Goal: Information Seeking & Learning: Learn about a topic

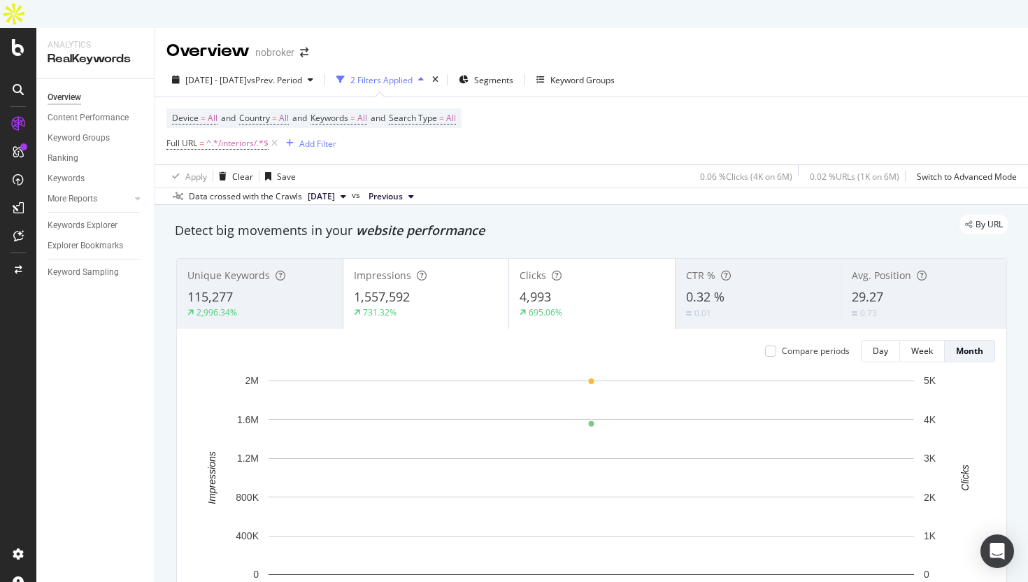
click at [13, 28] on div at bounding box center [18, 319] width 36 height 582
click at [19, 39] on icon at bounding box center [18, 47] width 13 height 17
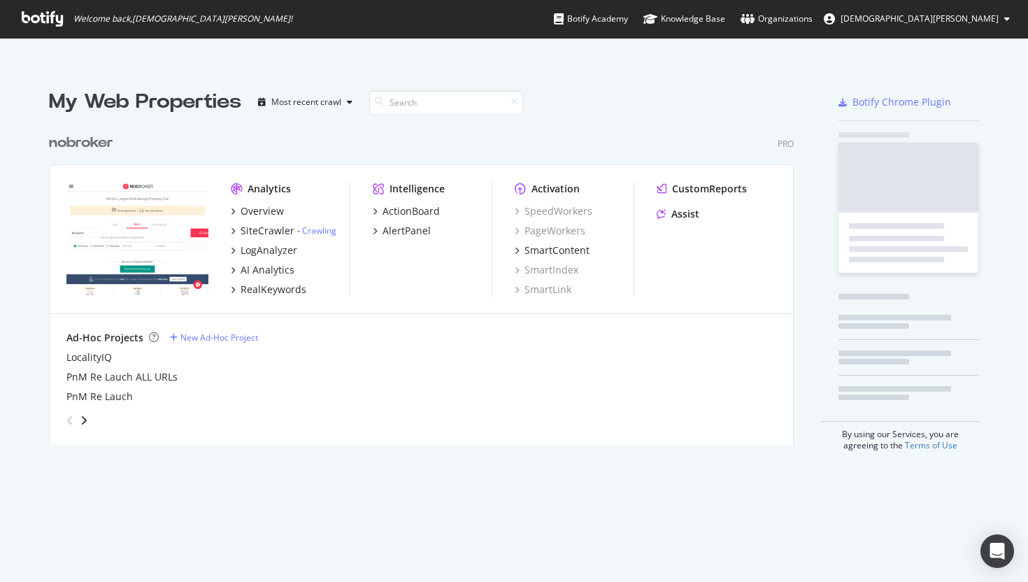
scroll to position [582, 1028]
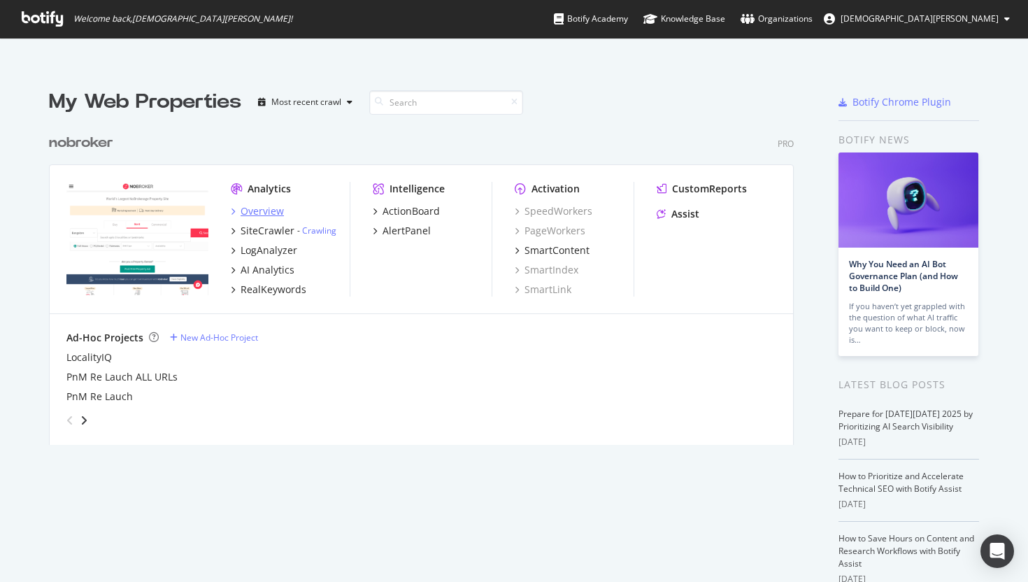
click at [271, 204] on div "Overview" at bounding box center [262, 211] width 43 height 14
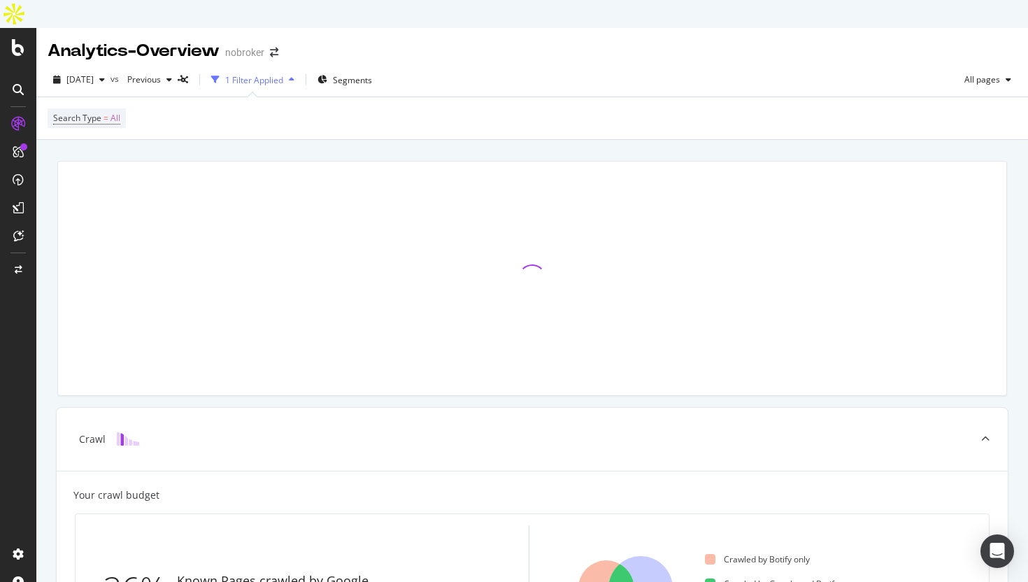
click at [13, 39] on icon at bounding box center [18, 47] width 13 height 17
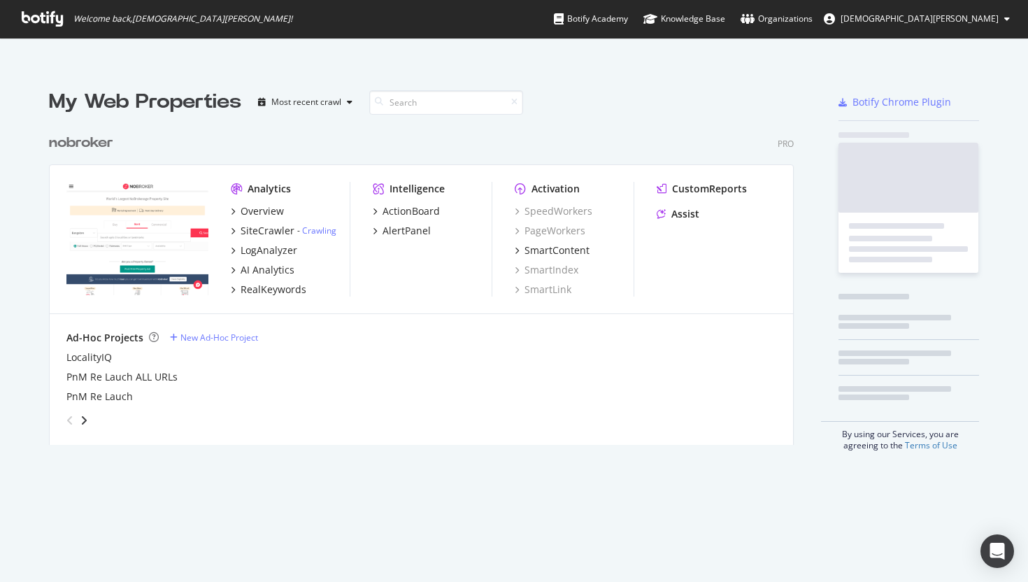
scroll to position [582, 1028]
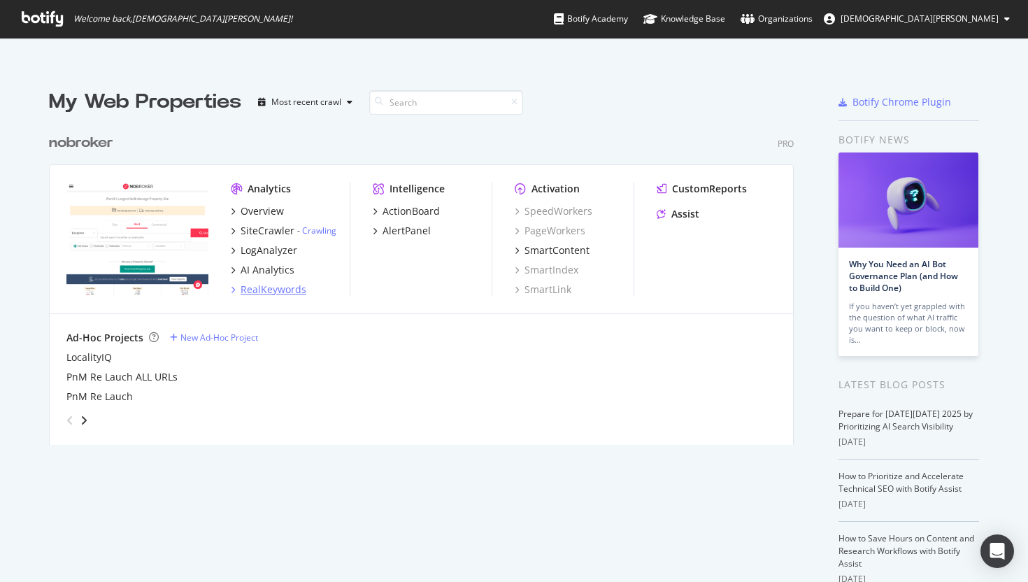
click at [278, 283] on div "RealKeywords" at bounding box center [274, 290] width 66 height 14
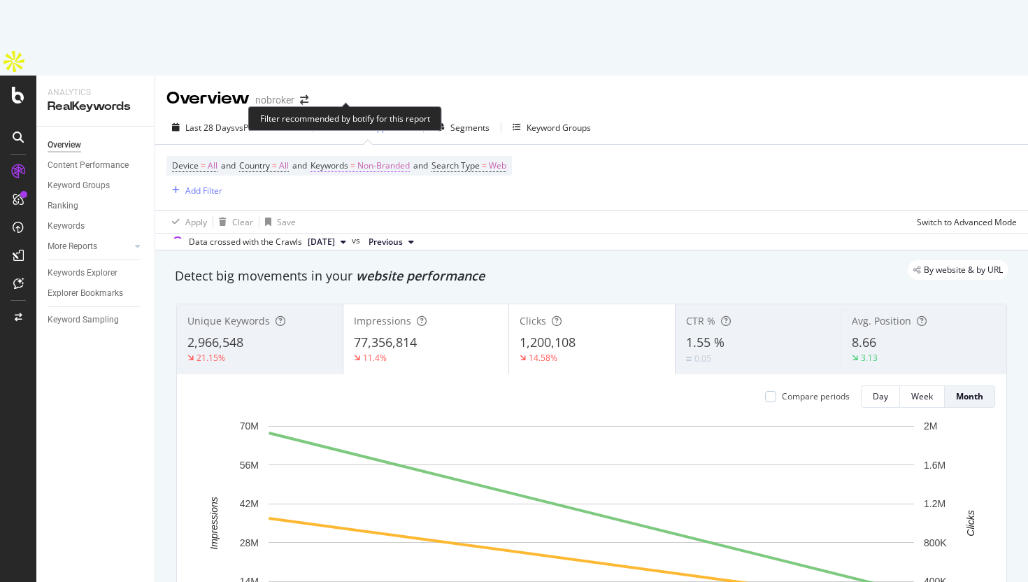
click at [378, 156] on span "Non-Branded" at bounding box center [383, 166] width 52 height 20
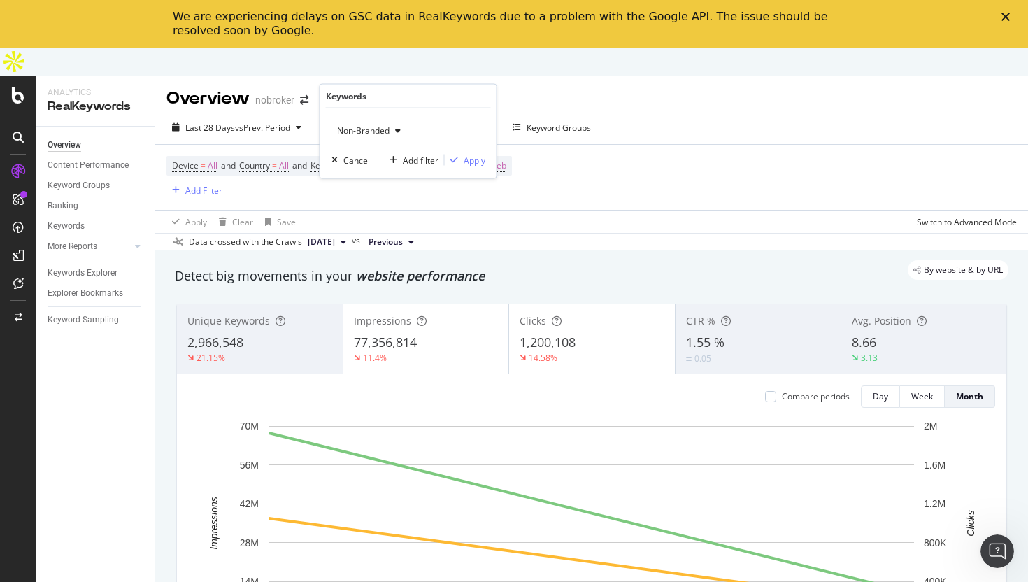
click at [364, 129] on span "Non-Branded" at bounding box center [361, 131] width 58 height 12
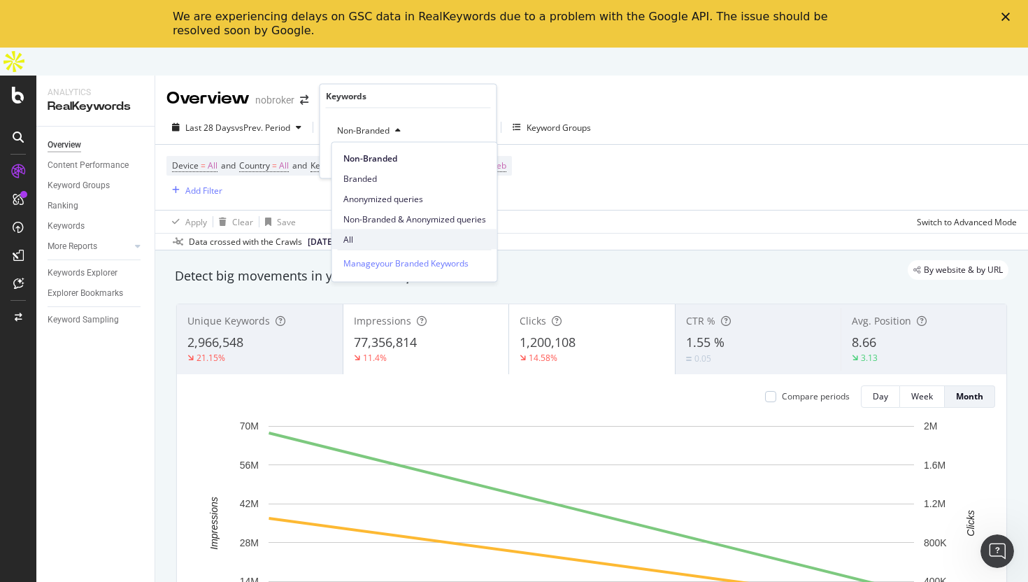
click at [357, 234] on span "All" at bounding box center [414, 239] width 143 height 13
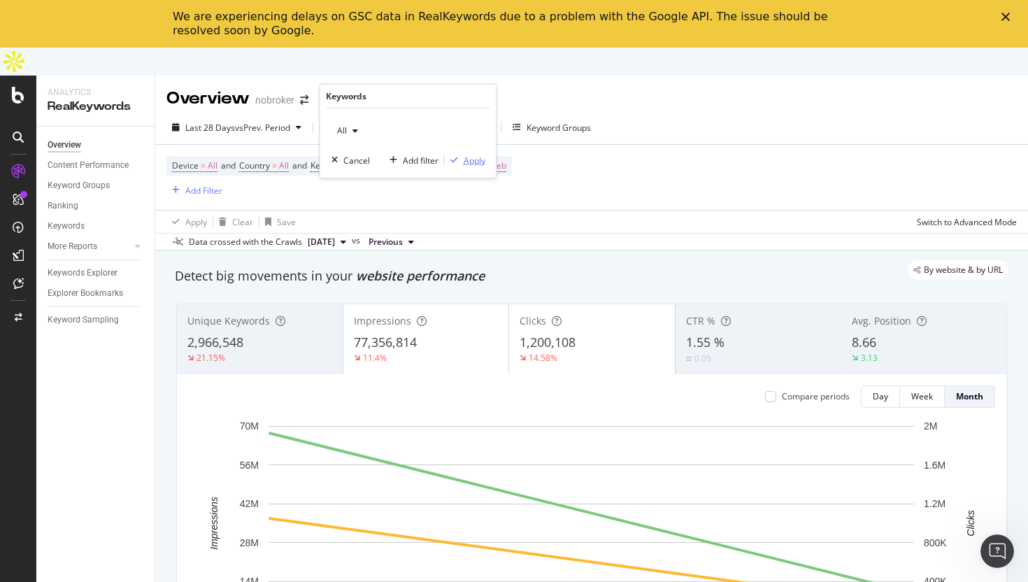
click at [467, 158] on div "Apply" at bounding box center [475, 160] width 22 height 12
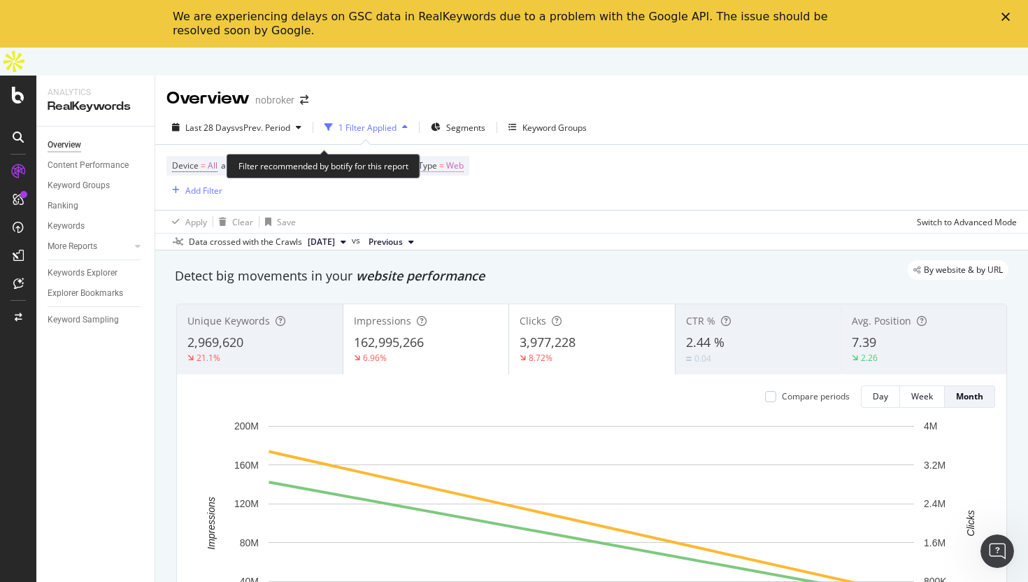
click at [461, 156] on span "Web" at bounding box center [454, 166] width 17 height 20
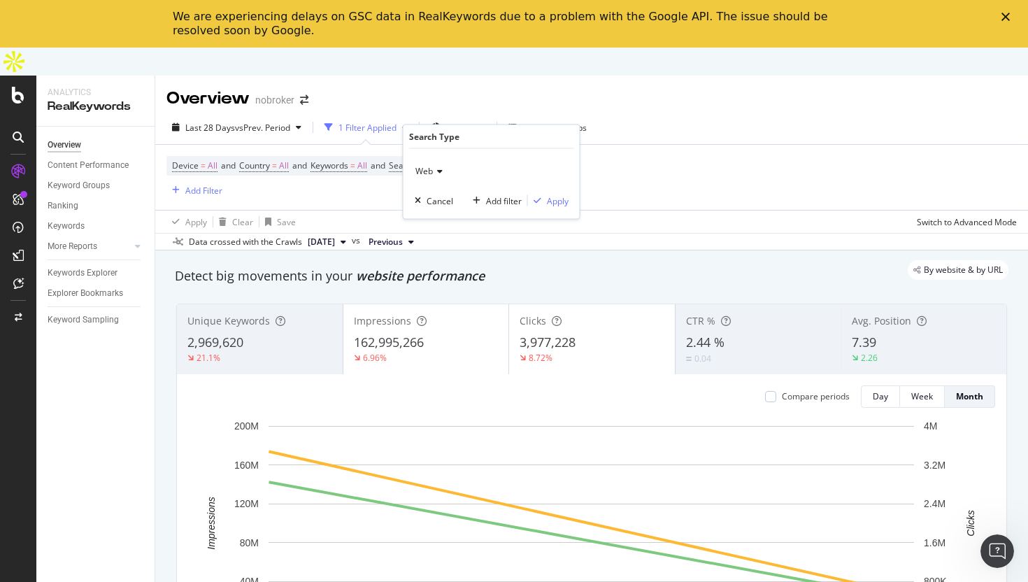
click at [426, 173] on span "Web" at bounding box center [424, 171] width 17 height 12
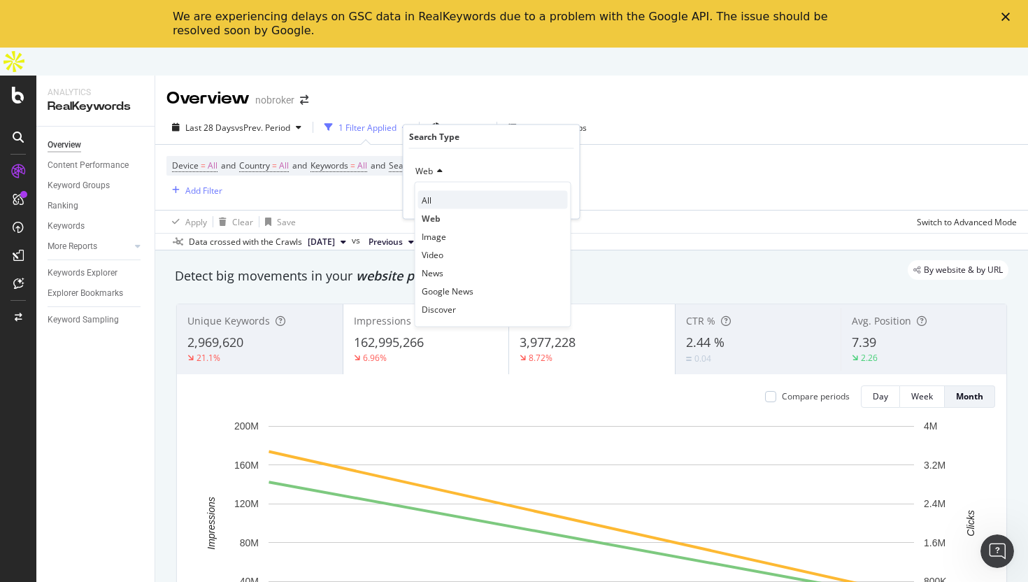
click at [427, 208] on div "All" at bounding box center [493, 200] width 150 height 18
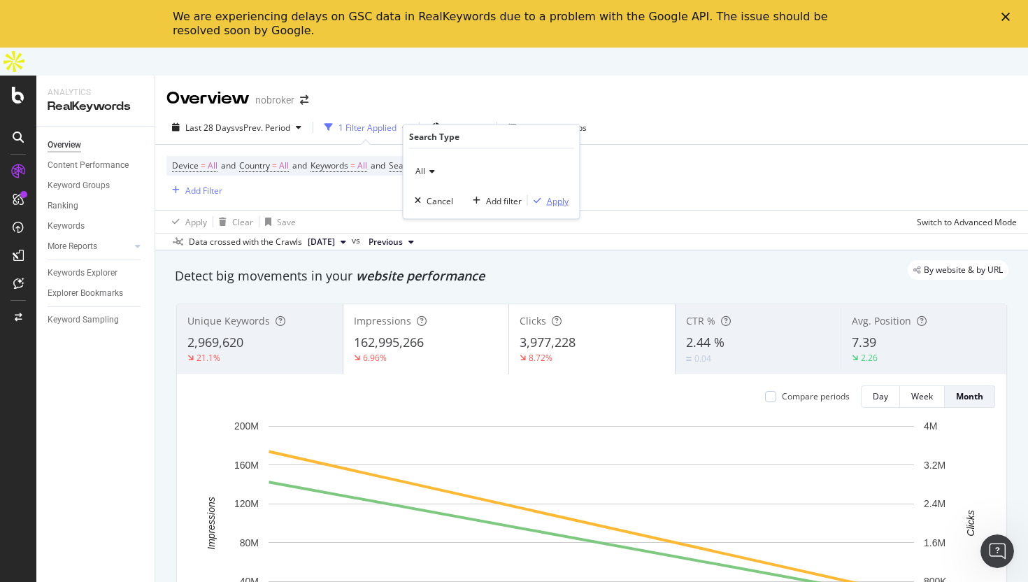
click at [543, 204] on div "button" at bounding box center [537, 201] width 19 height 8
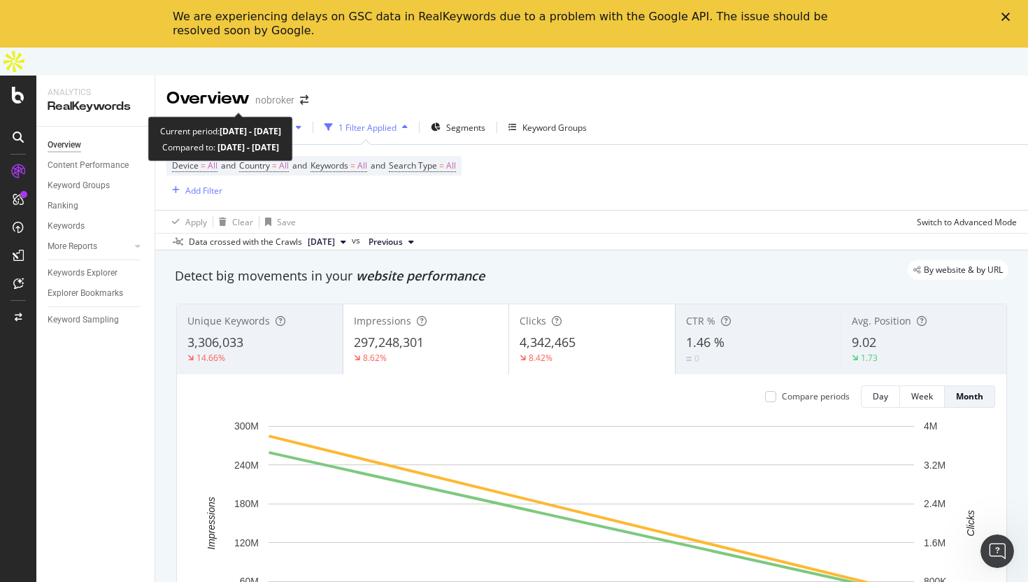
click at [232, 122] on span "Last 28 Days" at bounding box center [210, 128] width 50 height 12
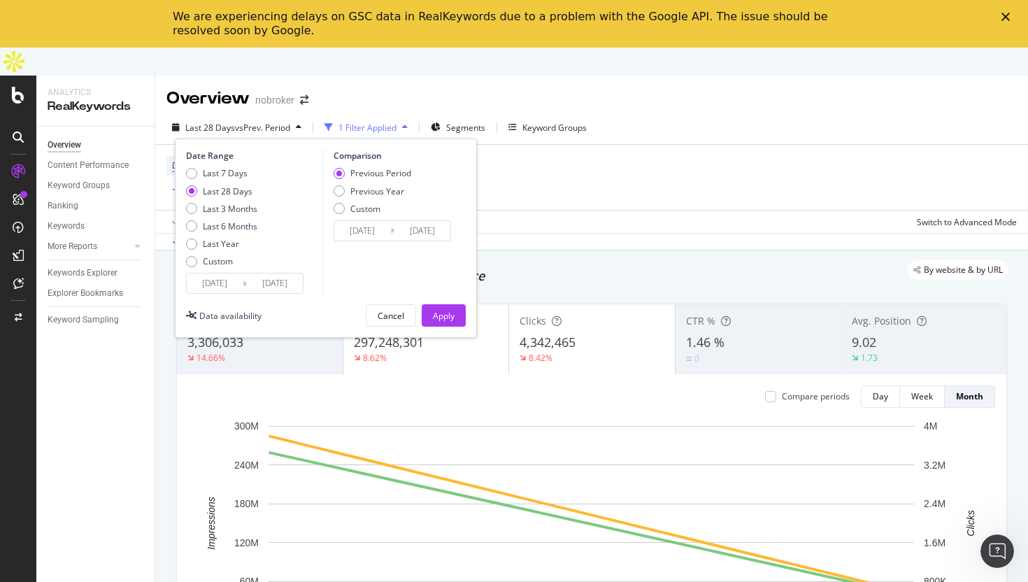
click at [215, 274] on input "[DATE]" at bounding box center [215, 284] width 56 height 20
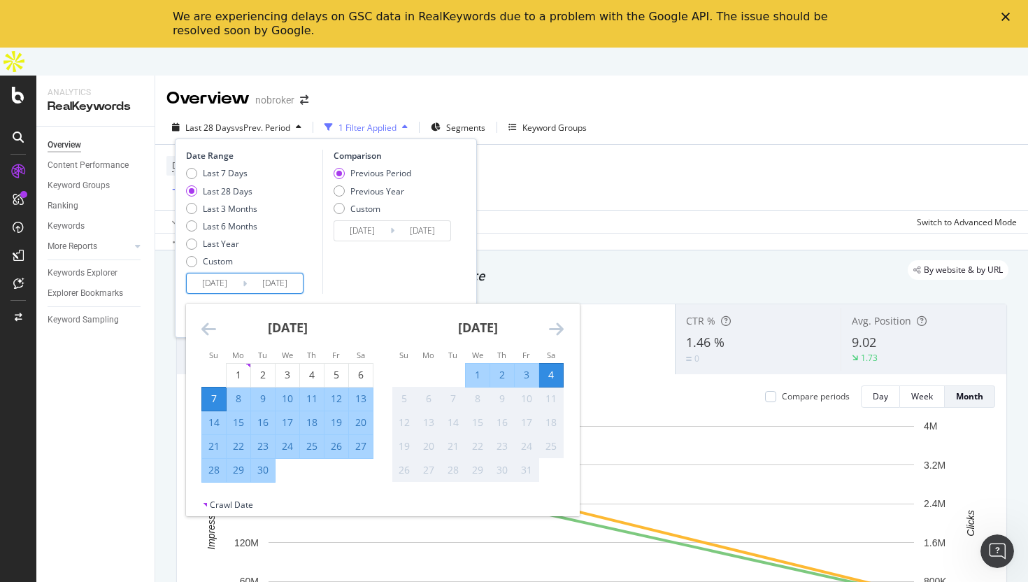
click at [476, 368] on div "1" at bounding box center [478, 375] width 24 height 14
type input "[DATE]"
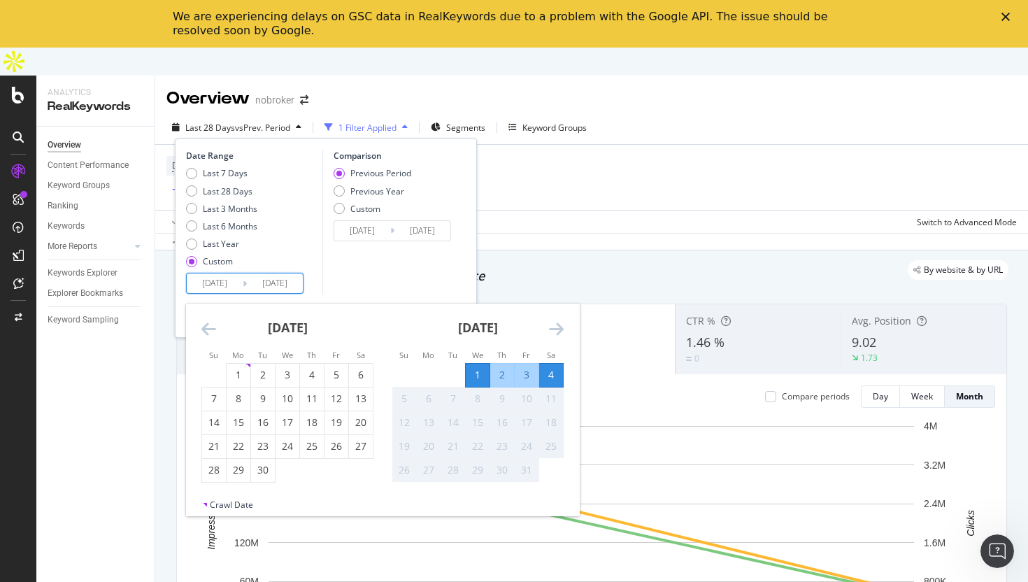
click at [546, 368] on div "4" at bounding box center [551, 375] width 24 height 14
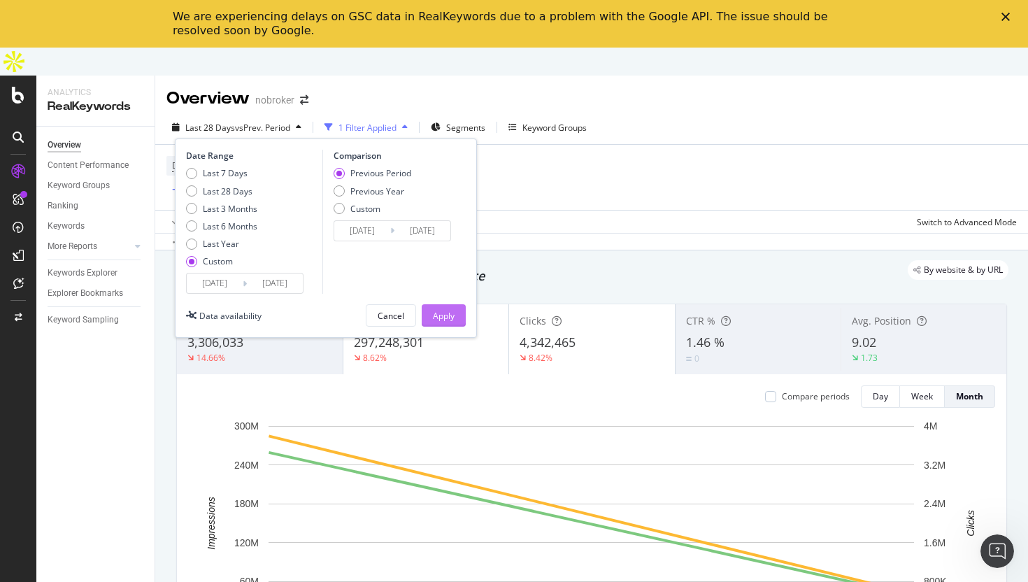
click at [460, 304] on button "Apply" at bounding box center [444, 315] width 44 height 22
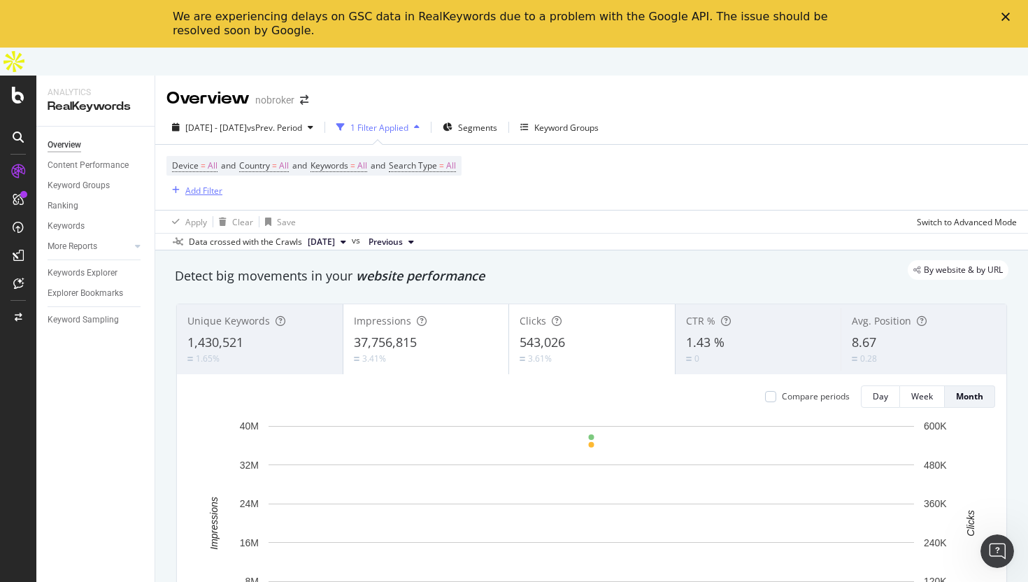
click at [203, 185] on div "Add Filter" at bounding box center [203, 191] width 37 height 12
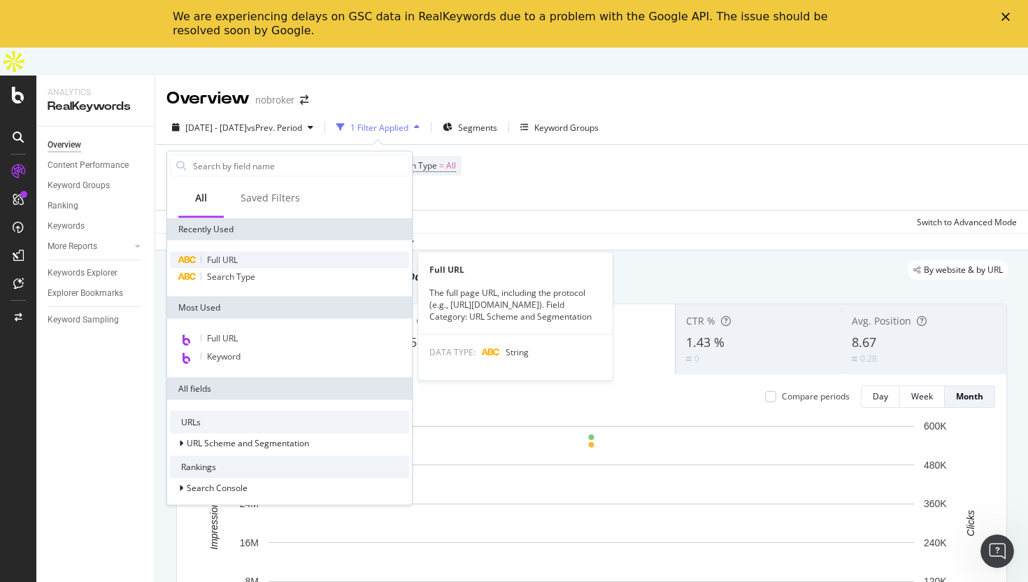
click at [249, 260] on div "Full URL" at bounding box center [289, 260] width 239 height 17
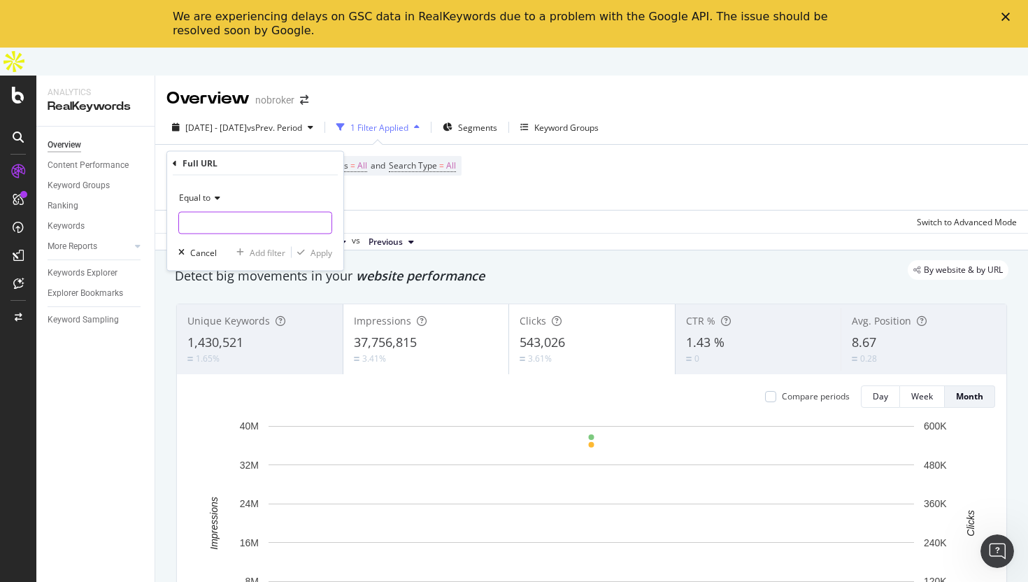
click at [266, 213] on input "text" at bounding box center [255, 223] width 152 height 22
type input "/home-loan/"
click at [213, 198] on icon at bounding box center [216, 198] width 10 height 8
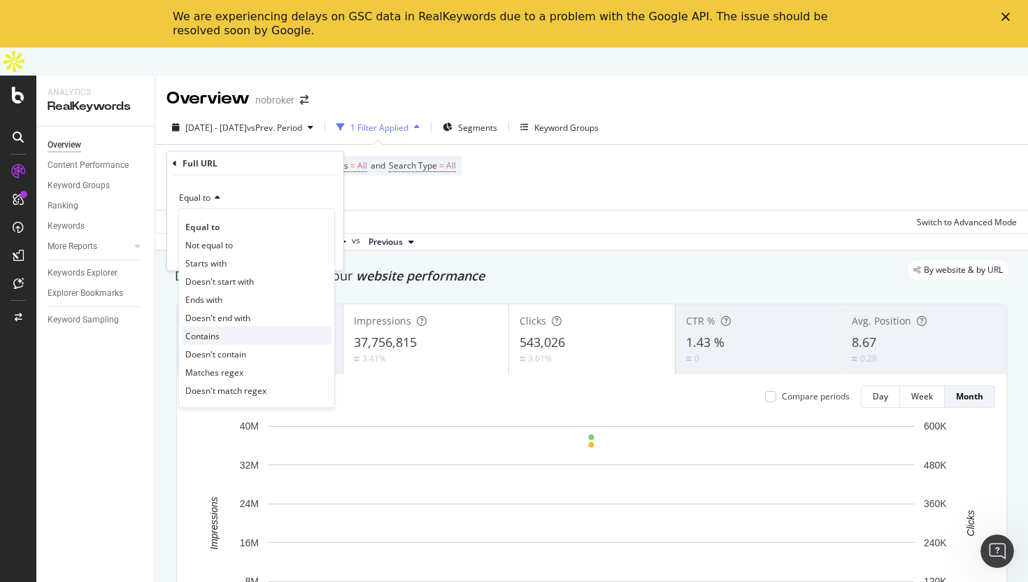
click at [204, 329] on span "Contains" at bounding box center [202, 335] width 34 height 12
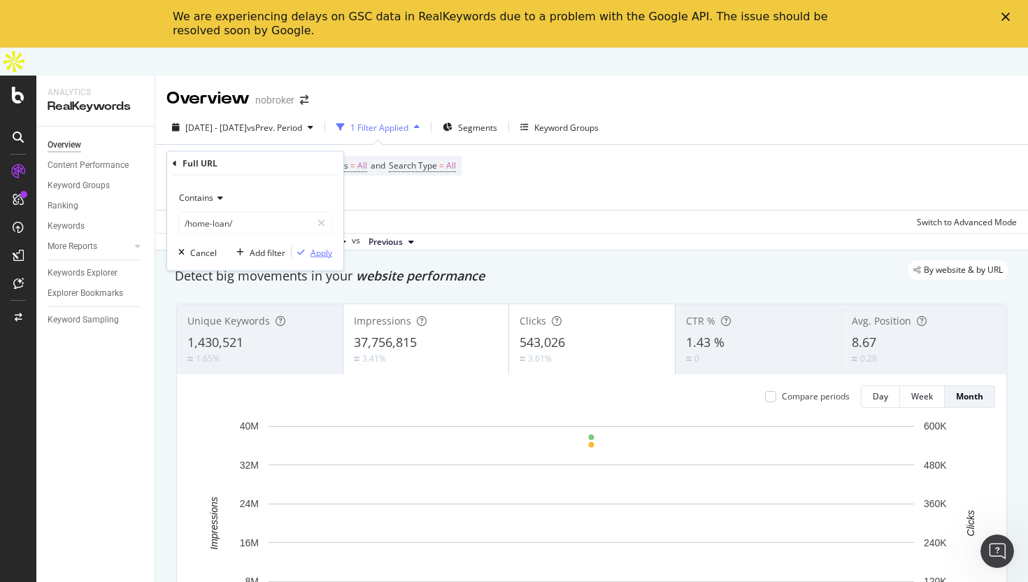
click at [304, 255] on div "button" at bounding box center [301, 252] width 19 height 8
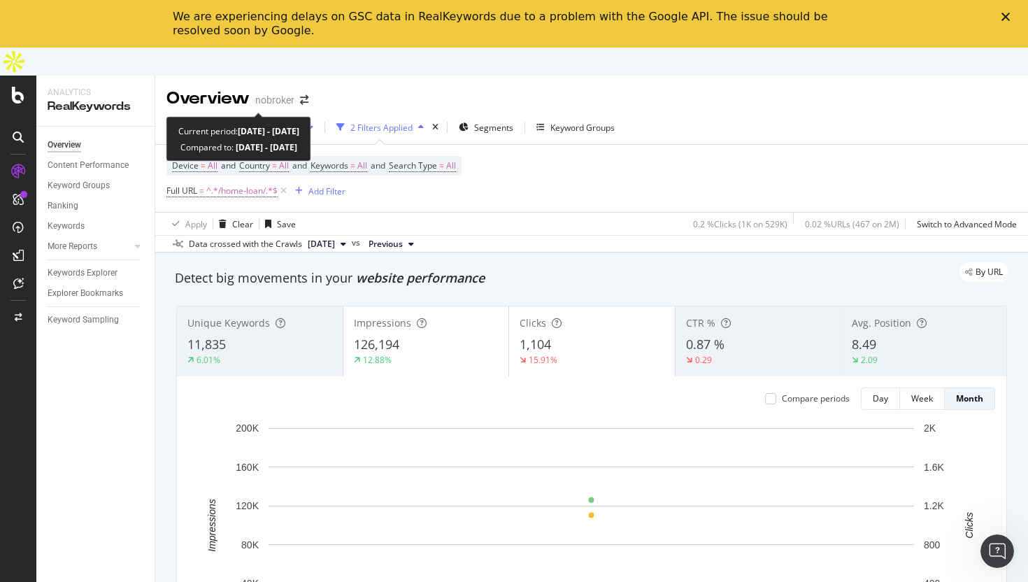
click at [247, 122] on span "[DATE] - [DATE]" at bounding box center [216, 128] width 62 height 12
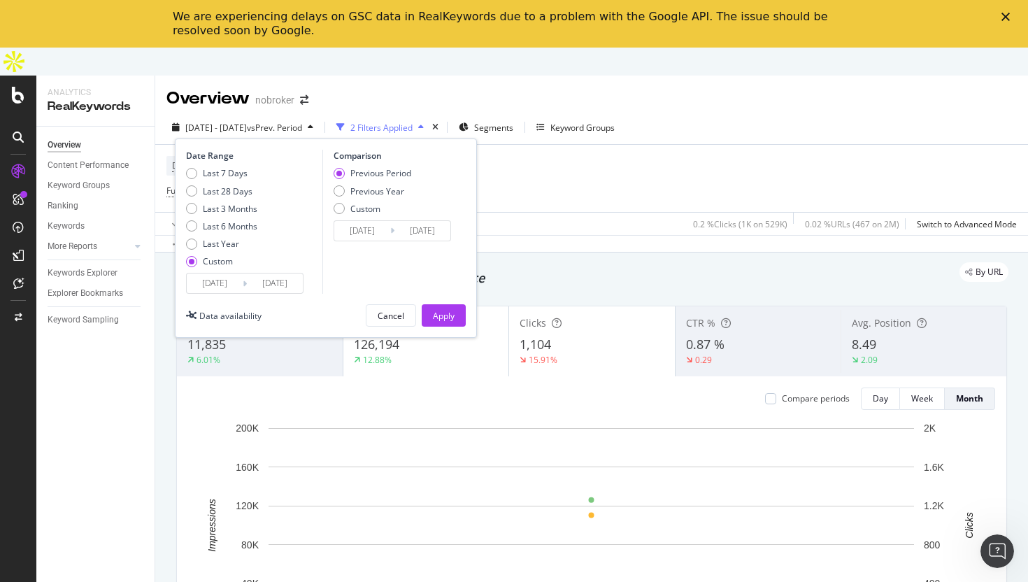
click at [530, 168] on div "Device = All and Country = All and Keywords = All and Search Type = All Full UR…" at bounding box center [591, 178] width 851 height 67
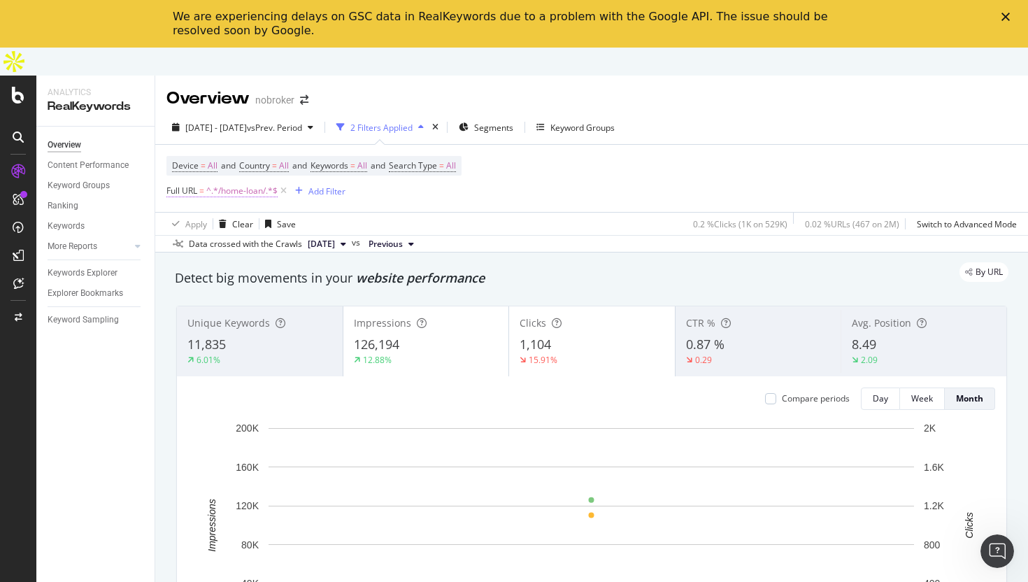
click at [255, 181] on span "^.*/home-loan/.*$" at bounding box center [241, 191] width 71 height 20
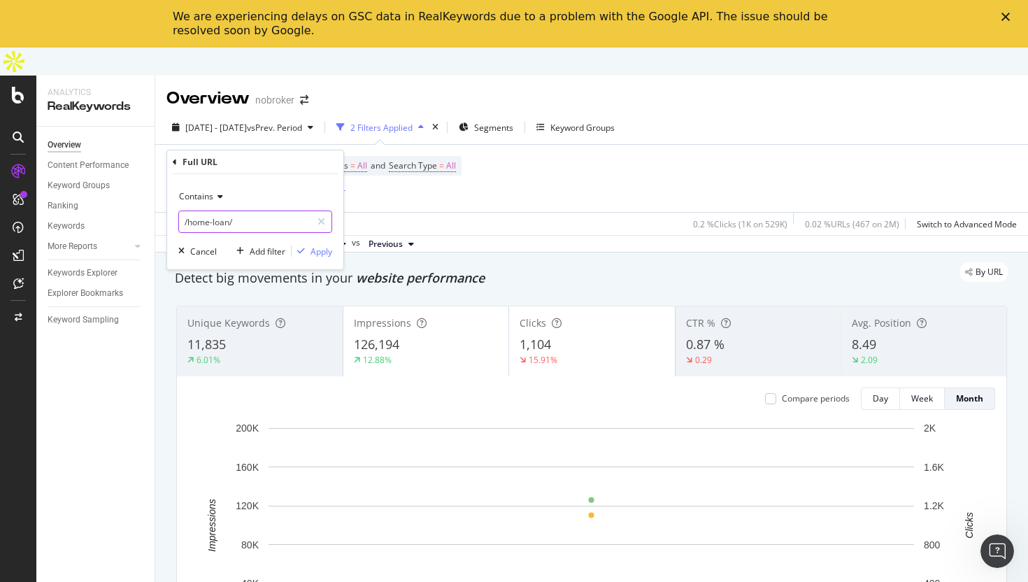
click at [227, 220] on input "/home-loan/" at bounding box center [245, 222] width 132 height 22
click at [281, 220] on input "/home-loan/" at bounding box center [245, 222] width 132 height 22
type input "/home-loan/"
click at [322, 248] on div "Apply" at bounding box center [322, 252] width 22 height 12
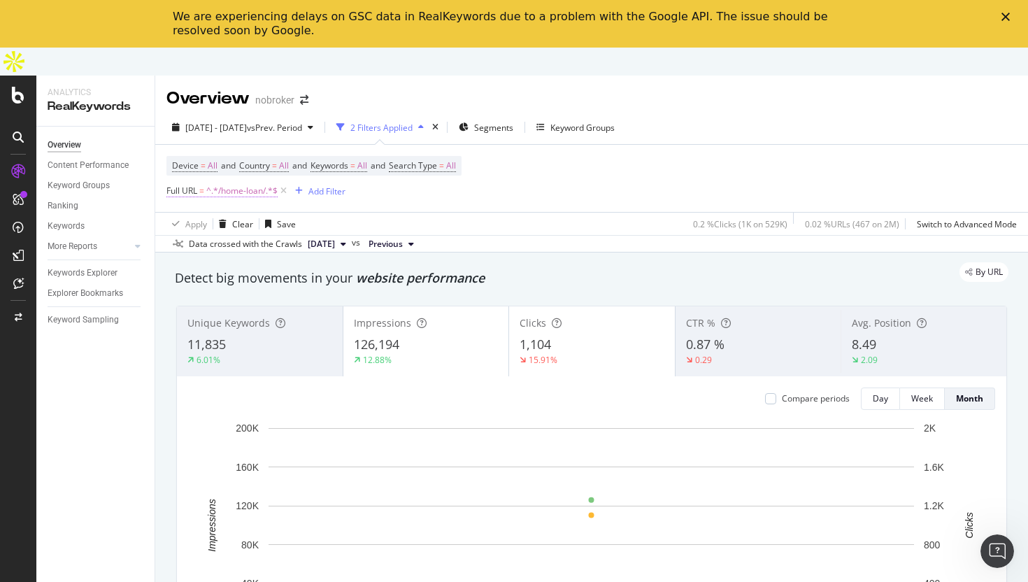
click at [233, 181] on span "^.*/home-loan/.*$" at bounding box center [241, 191] width 71 height 20
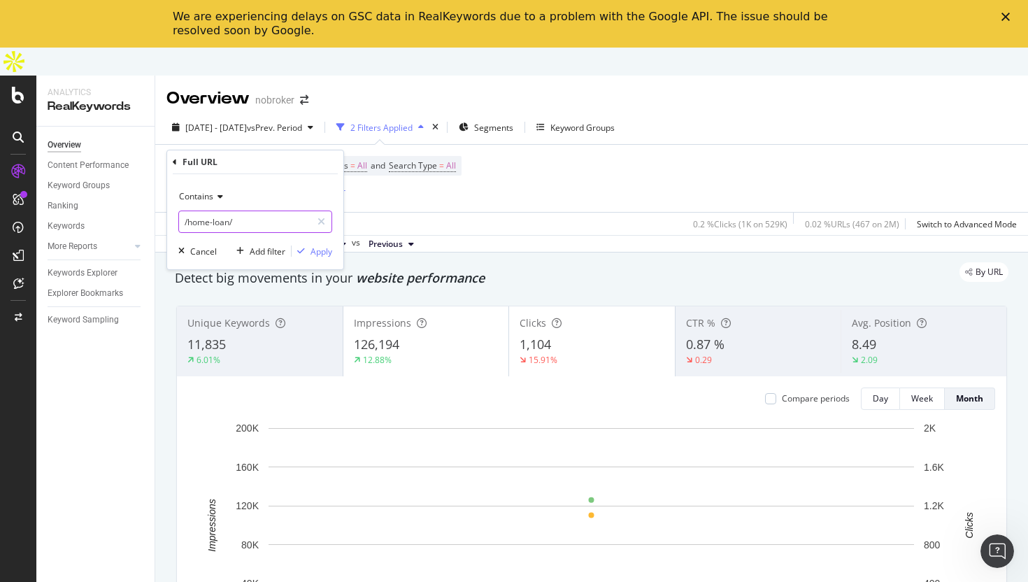
click at [241, 221] on input "/home-loan/" at bounding box center [245, 222] width 132 height 22
type input "/interiors/"
click at [317, 256] on div "Apply" at bounding box center [322, 252] width 22 height 12
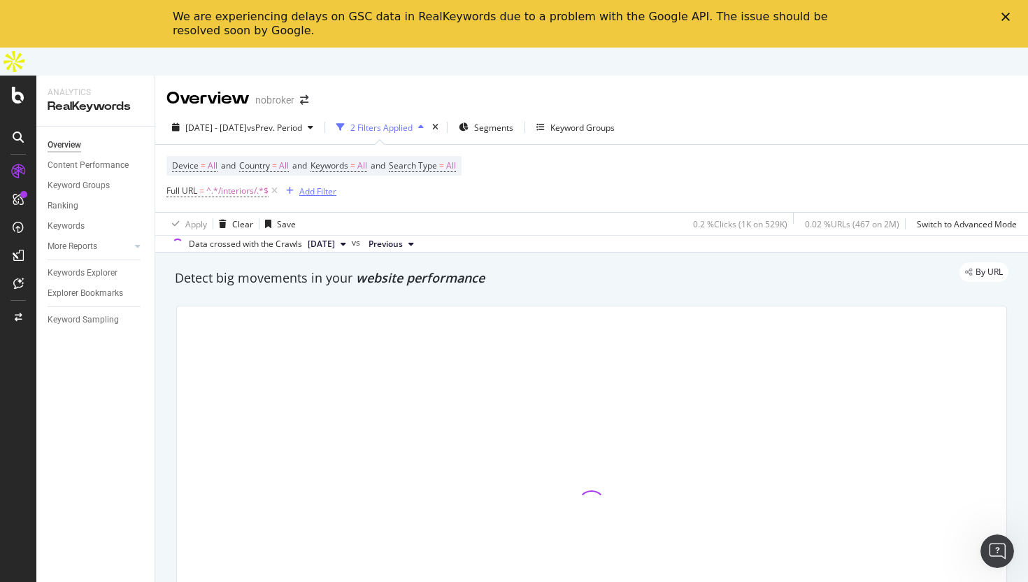
click at [319, 185] on div "Add Filter" at bounding box center [317, 191] width 37 height 12
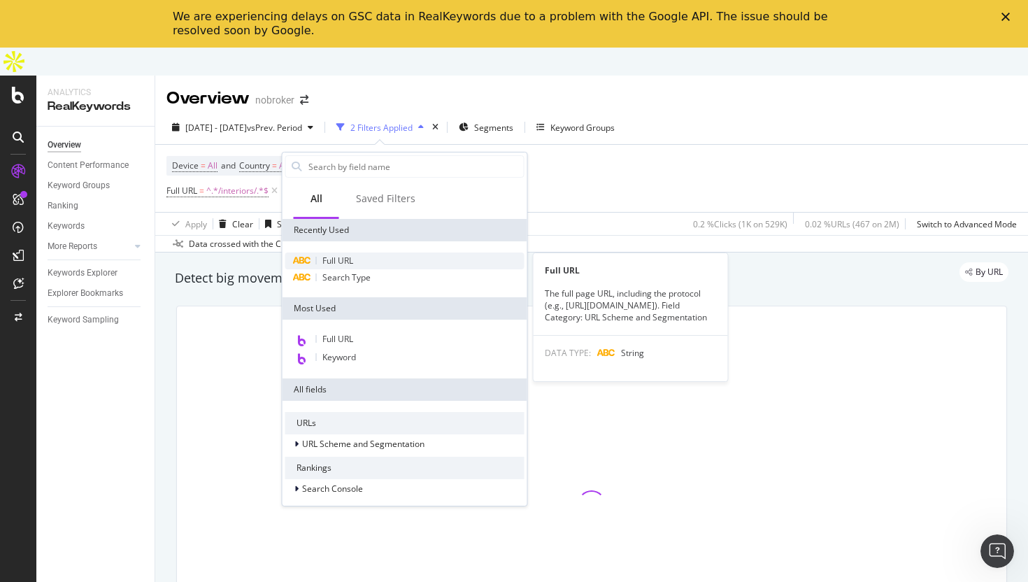
click at [342, 269] on div "Full URL" at bounding box center [404, 261] width 239 height 17
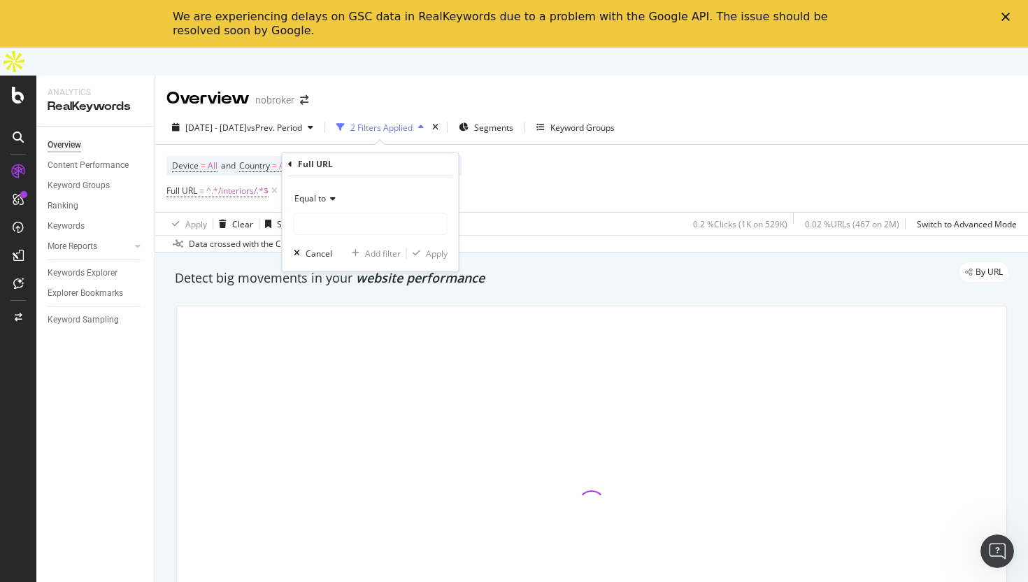
click at [331, 196] on icon at bounding box center [331, 198] width 10 height 8
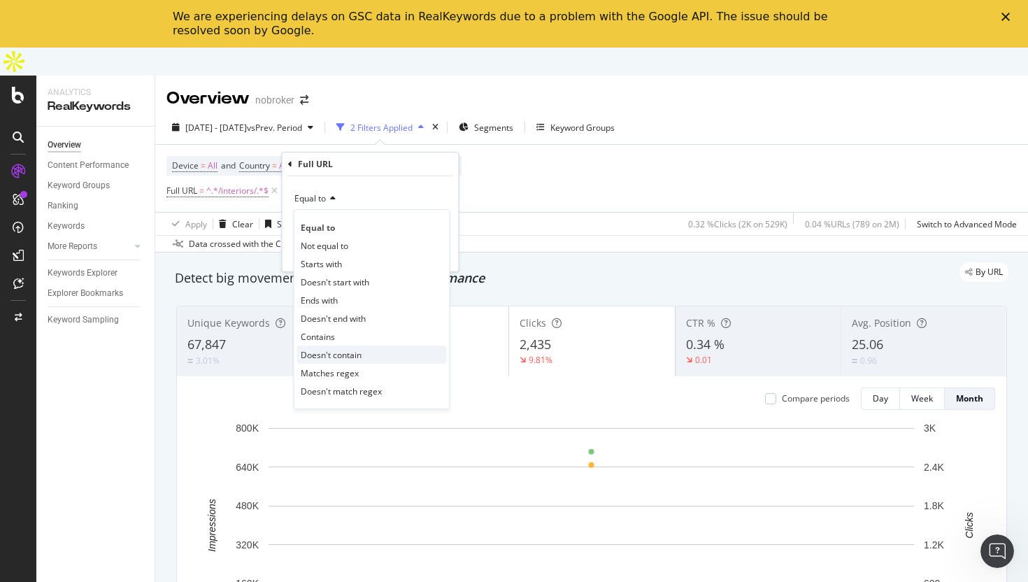
click at [330, 352] on span "Doesn't contain" at bounding box center [331, 355] width 61 height 12
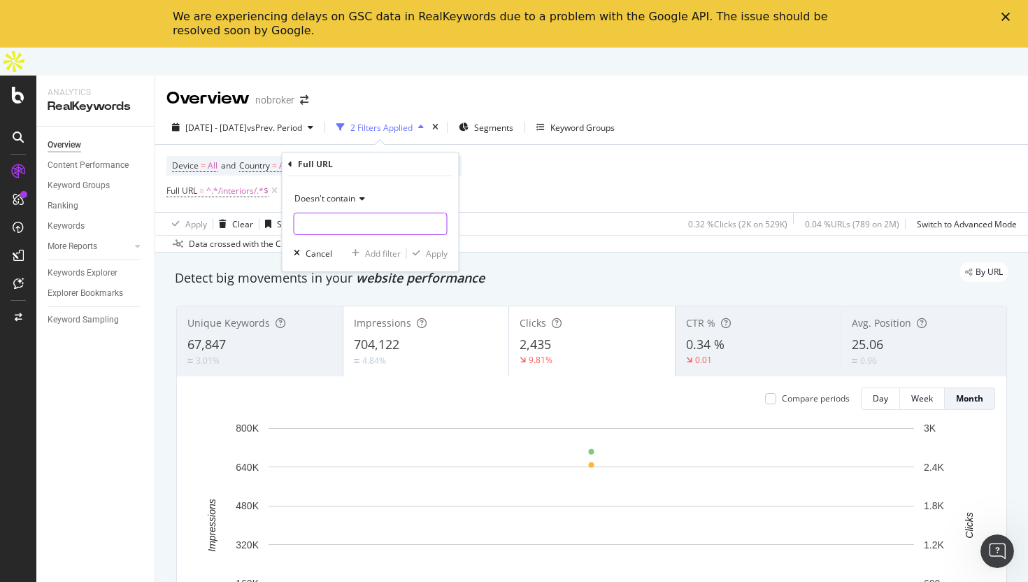
click at [341, 221] on input "text" at bounding box center [371, 224] width 152 height 22
type input "/design-guides/"
click at [442, 257] on div "Apply" at bounding box center [437, 254] width 22 height 12
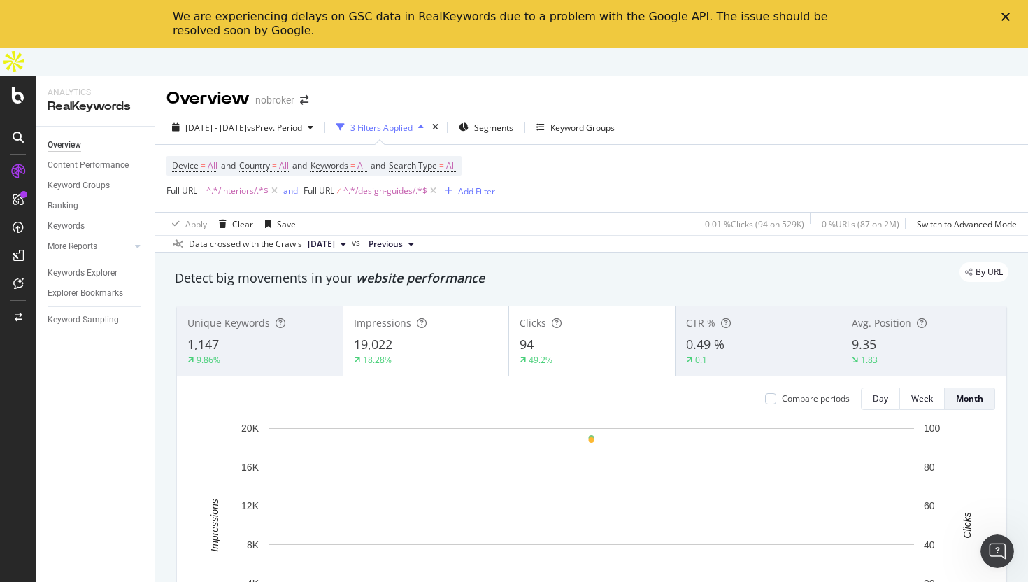
click at [242, 181] on span "^.*/interiors/.*$" at bounding box center [237, 191] width 62 height 20
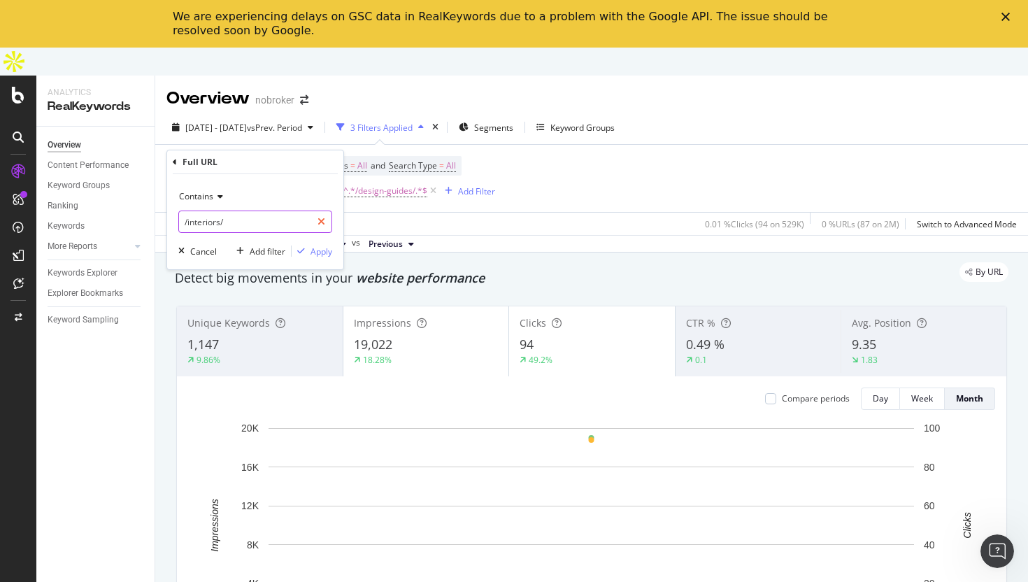
click at [318, 220] on icon at bounding box center [322, 222] width 8 height 10
click at [399, 181] on span "^.*/design-guides/.*$" at bounding box center [385, 191] width 84 height 20
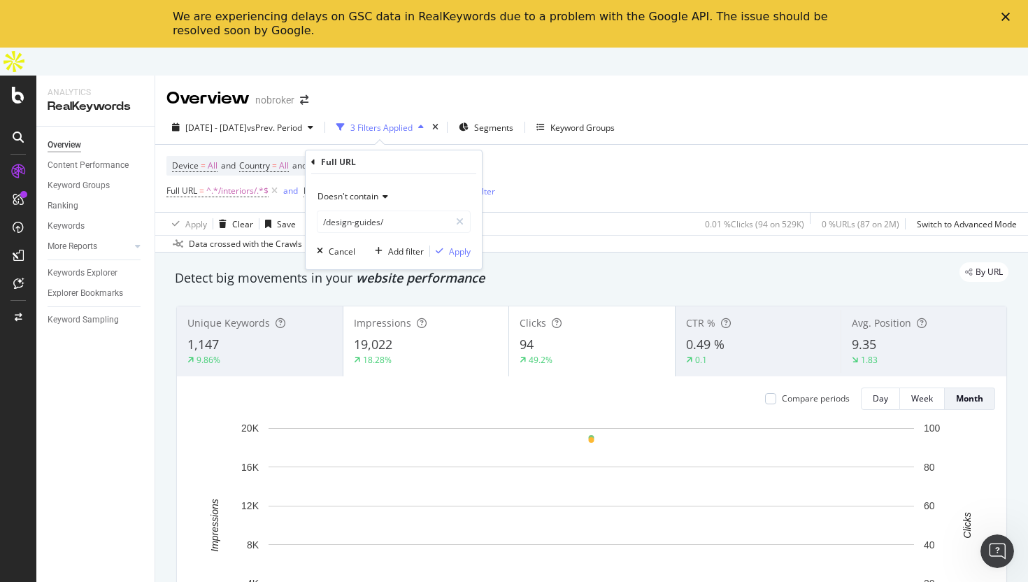
click at [379, 194] on icon at bounding box center [383, 196] width 10 height 8
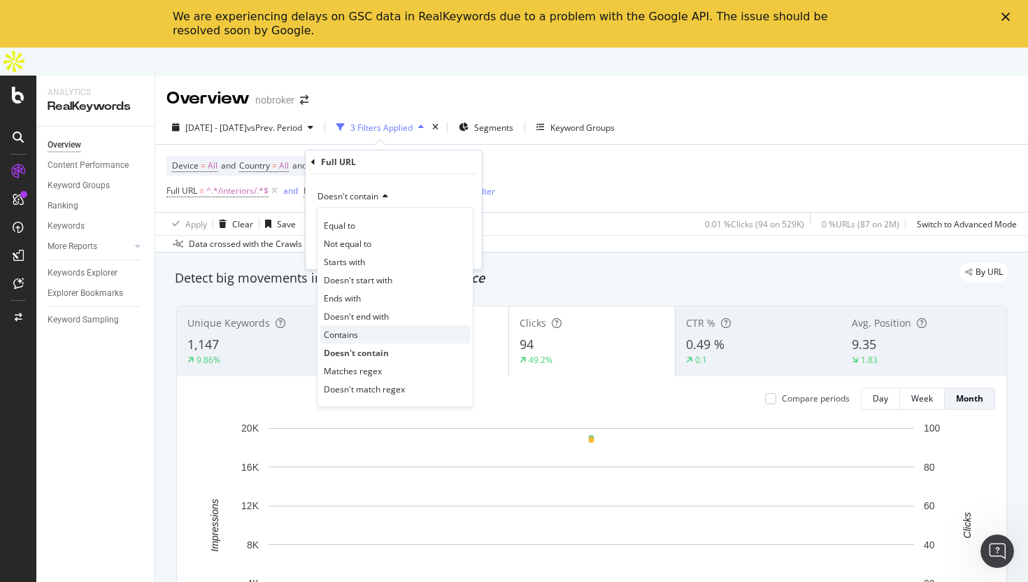
click at [349, 332] on span "Contains" at bounding box center [341, 335] width 34 height 12
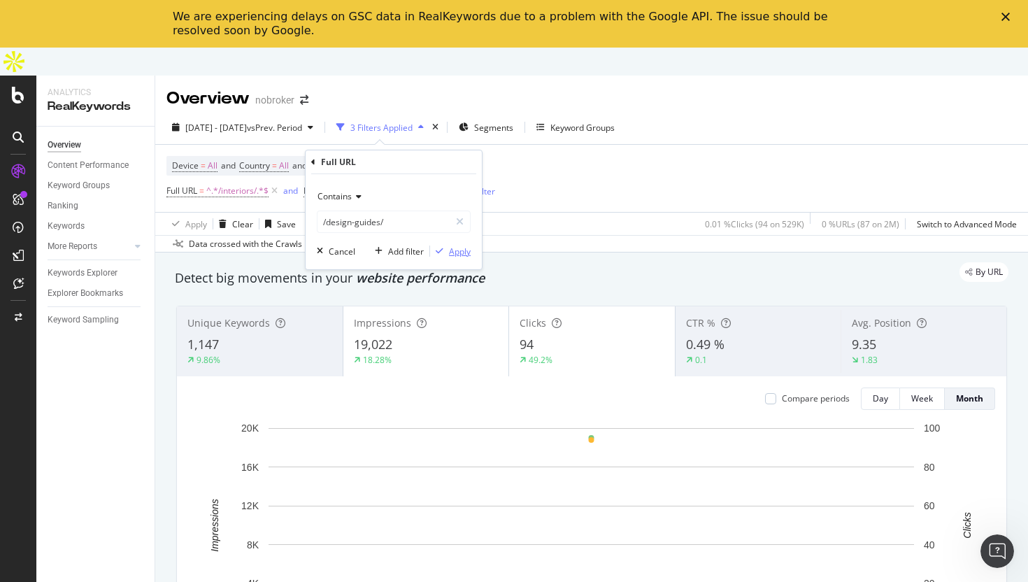
click at [458, 255] on div "Apply" at bounding box center [460, 252] width 22 height 12
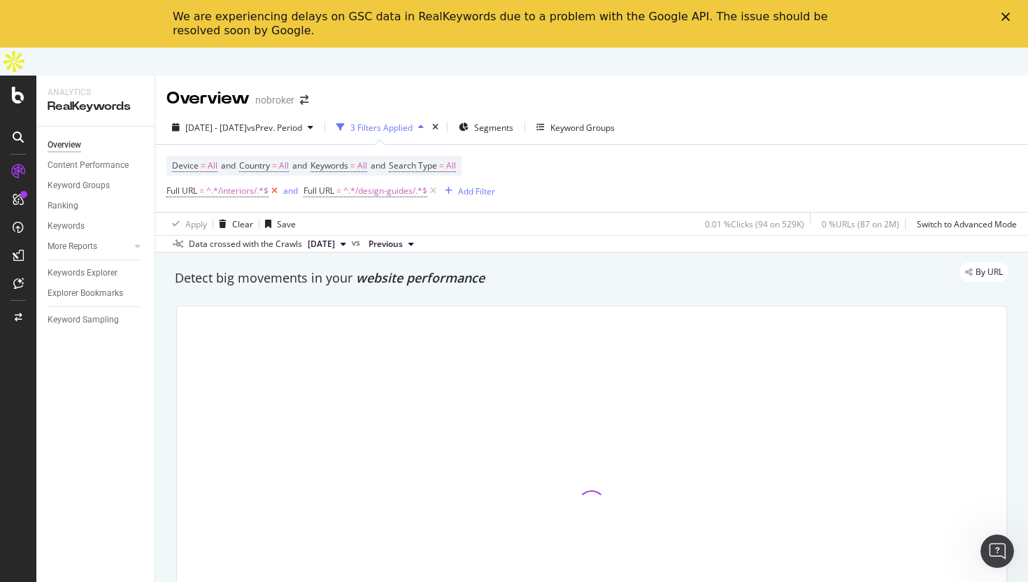
click at [278, 184] on icon at bounding box center [275, 191] width 12 height 14
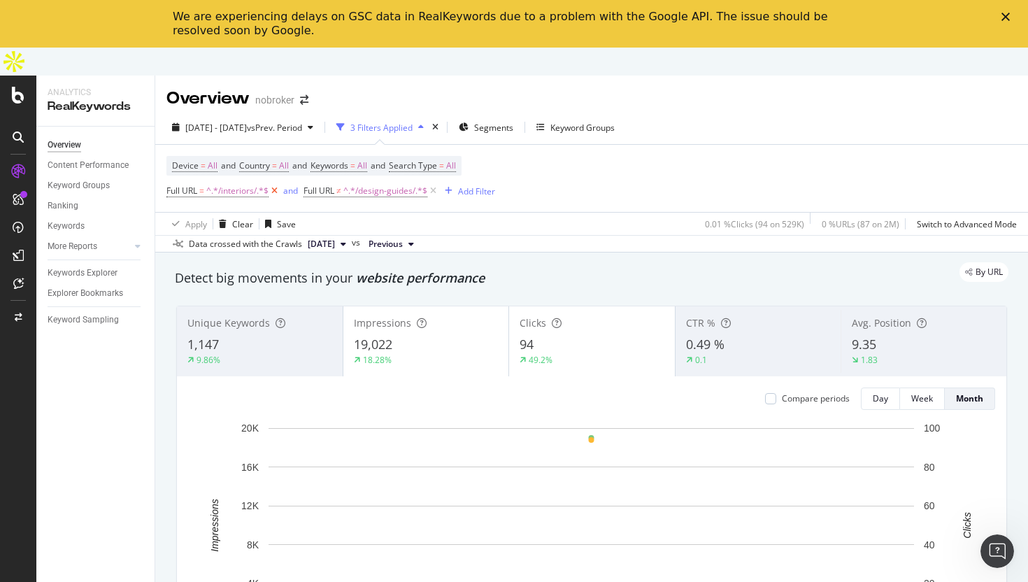
click at [272, 184] on icon at bounding box center [275, 191] width 12 height 14
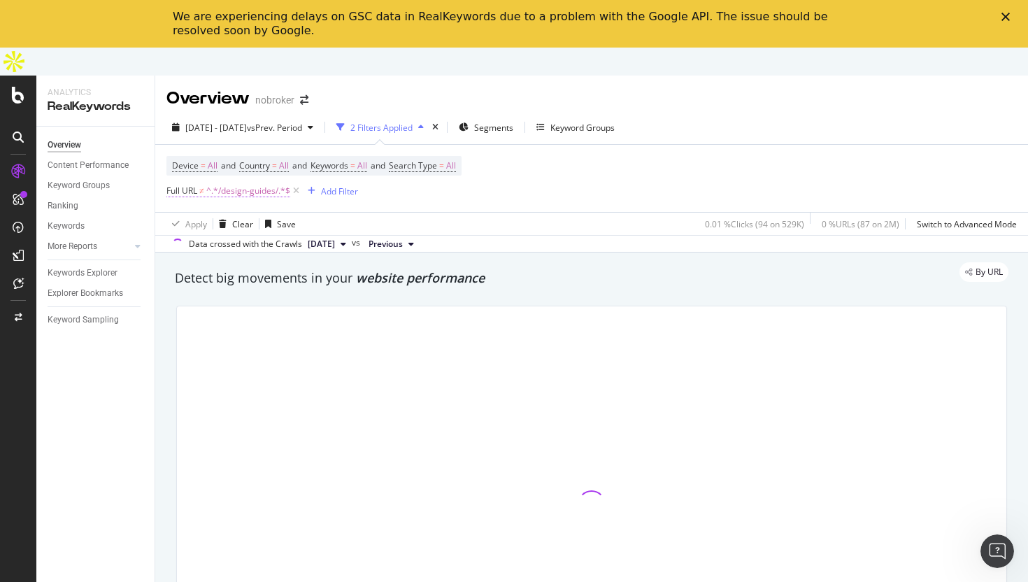
click at [218, 181] on span "^.*/design-guides/.*$" at bounding box center [248, 191] width 84 height 20
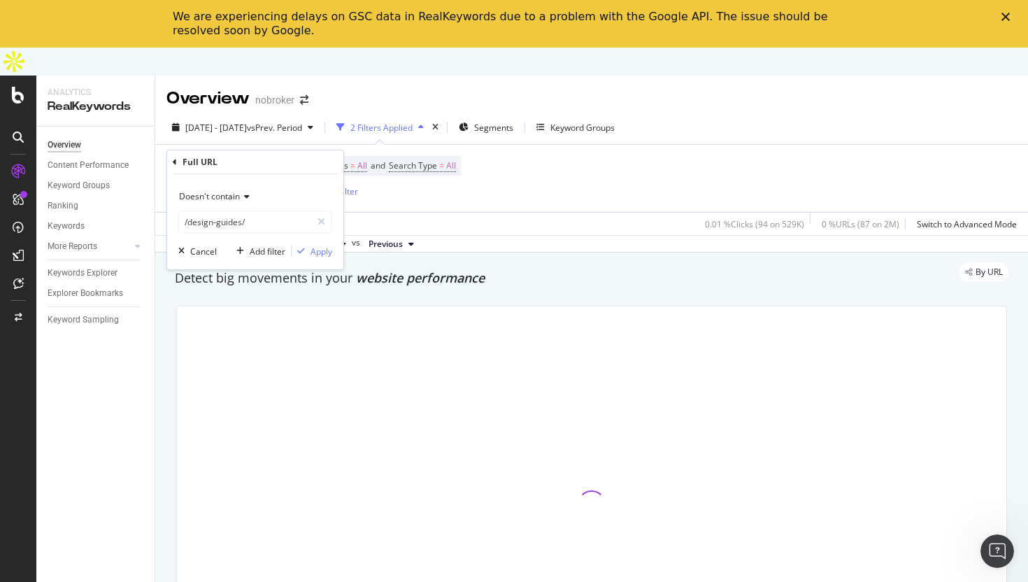
click at [220, 201] on span "Doesn't contain" at bounding box center [209, 196] width 61 height 12
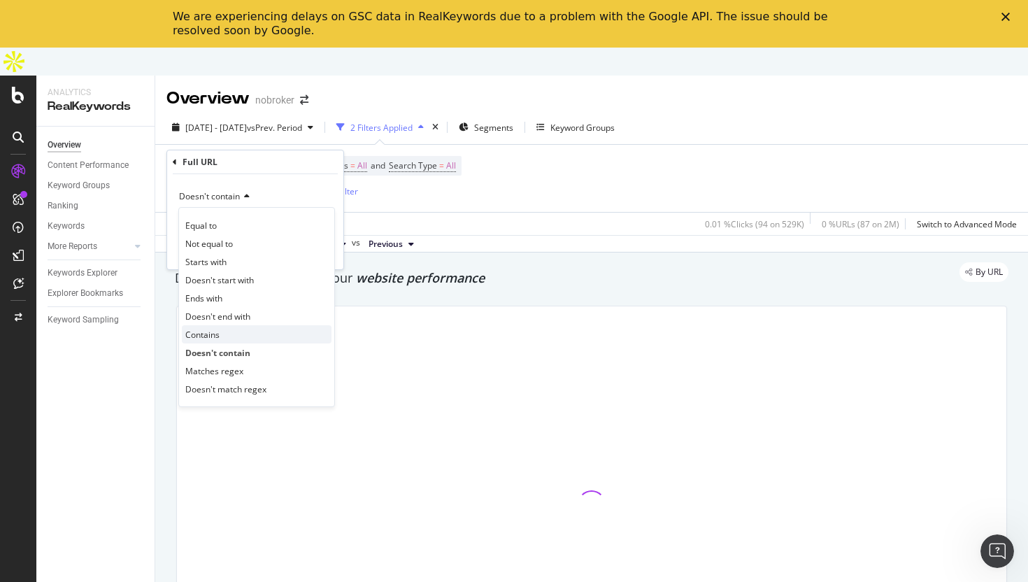
click at [220, 332] on div "Contains" at bounding box center [257, 334] width 150 height 18
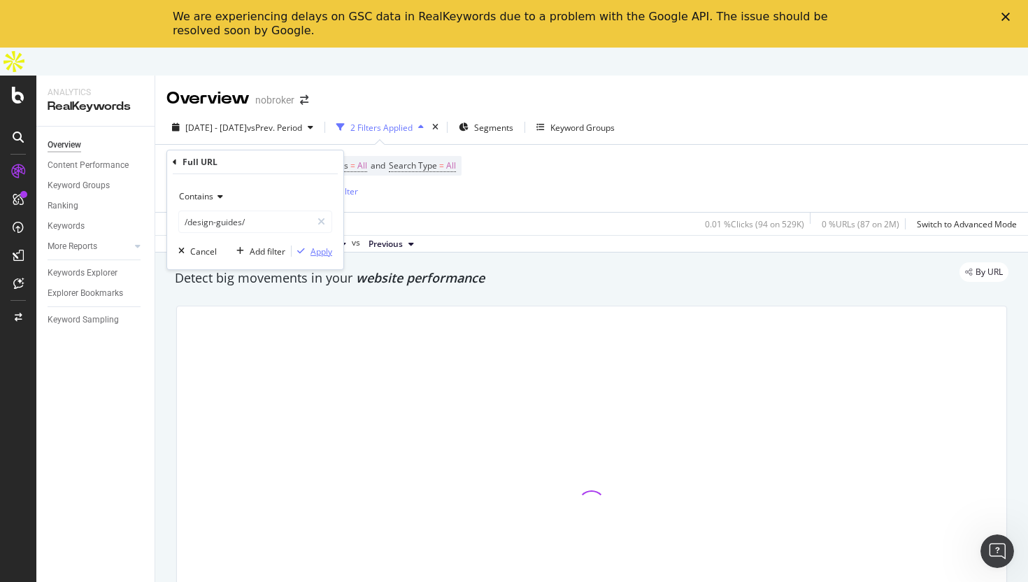
click at [320, 253] on div "Apply" at bounding box center [322, 252] width 22 height 12
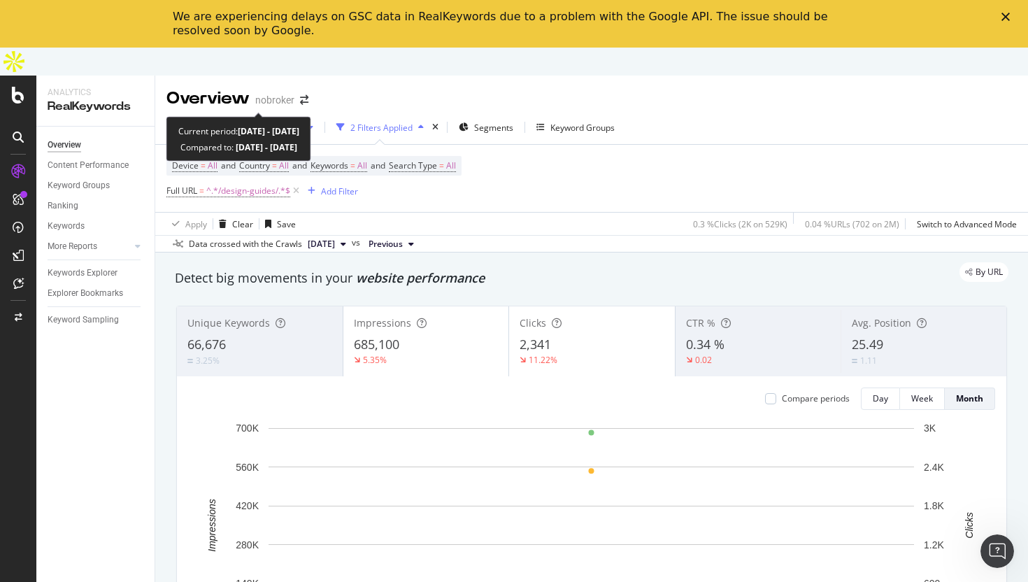
click at [208, 122] on span "[DATE] - [DATE]" at bounding box center [216, 128] width 62 height 12
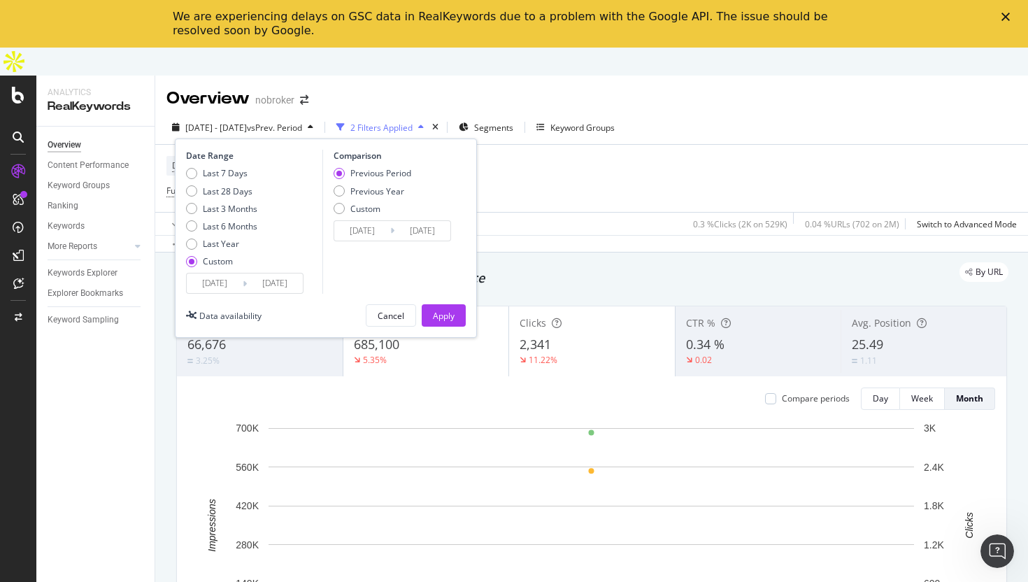
click at [193, 274] on input "[DATE]" at bounding box center [215, 284] width 56 height 20
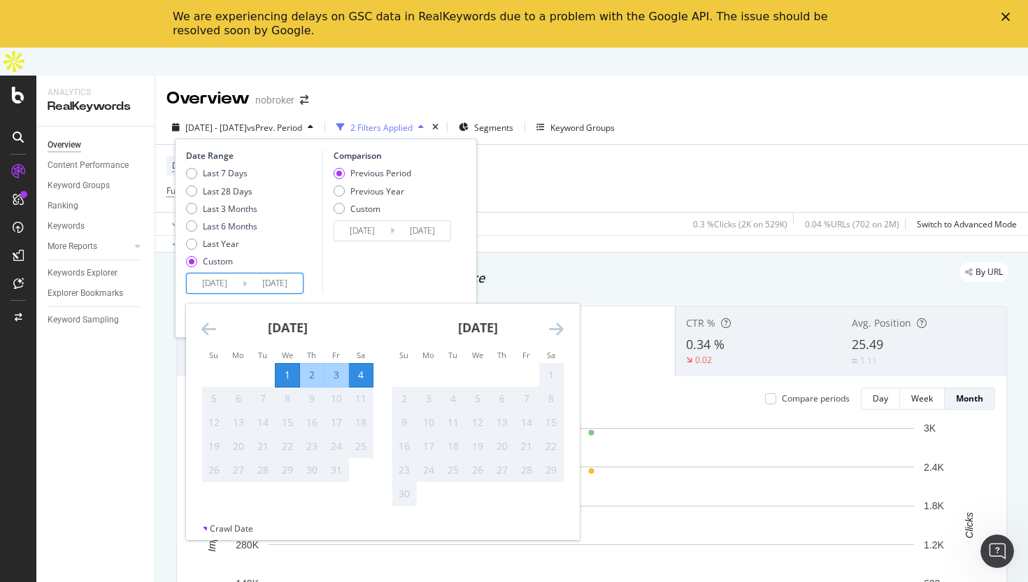
click at [208, 320] on icon "Move backward to switch to the previous month." at bounding box center [208, 328] width 15 height 17
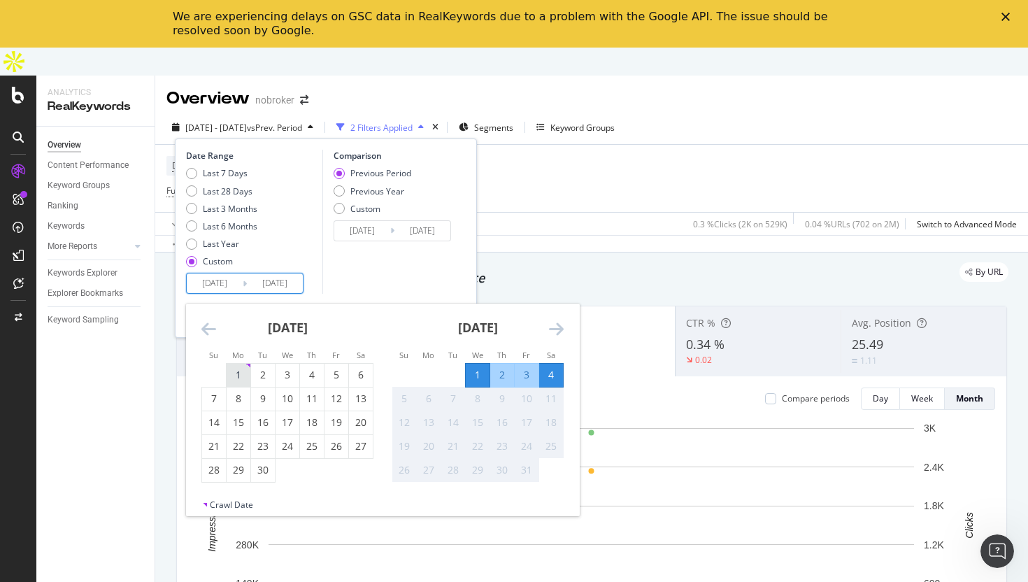
click at [242, 368] on div "1" at bounding box center [239, 375] width 24 height 14
type input "[DATE]"
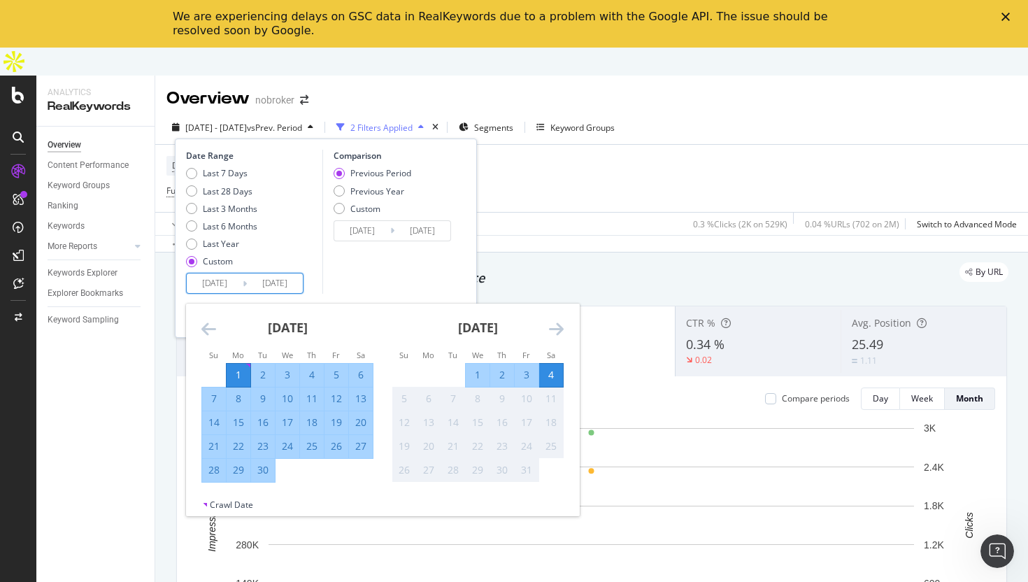
click at [267, 463] on div "30" at bounding box center [263, 470] width 24 height 14
type input "[DATE]"
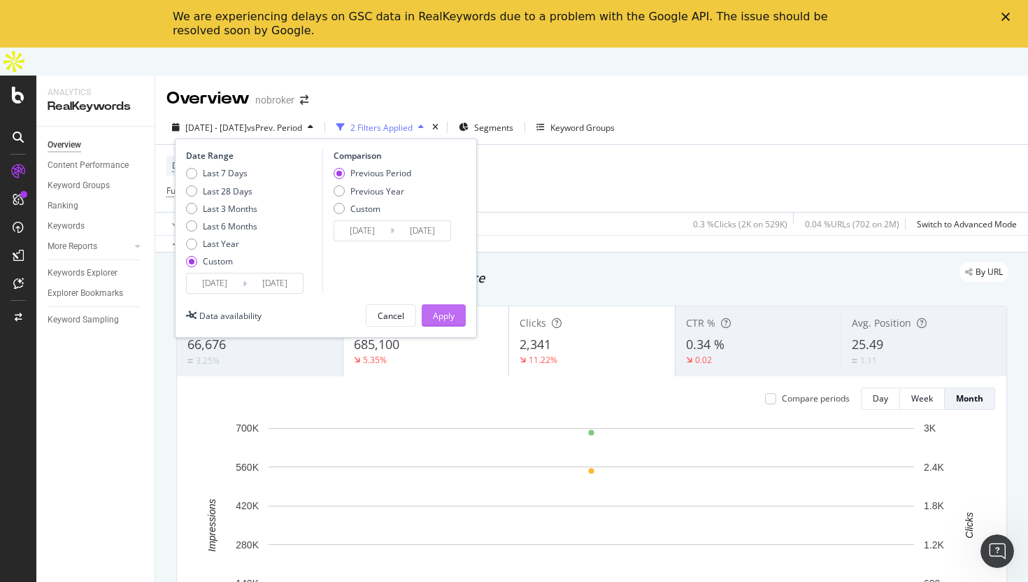
click at [452, 310] on div "Apply" at bounding box center [444, 316] width 22 height 12
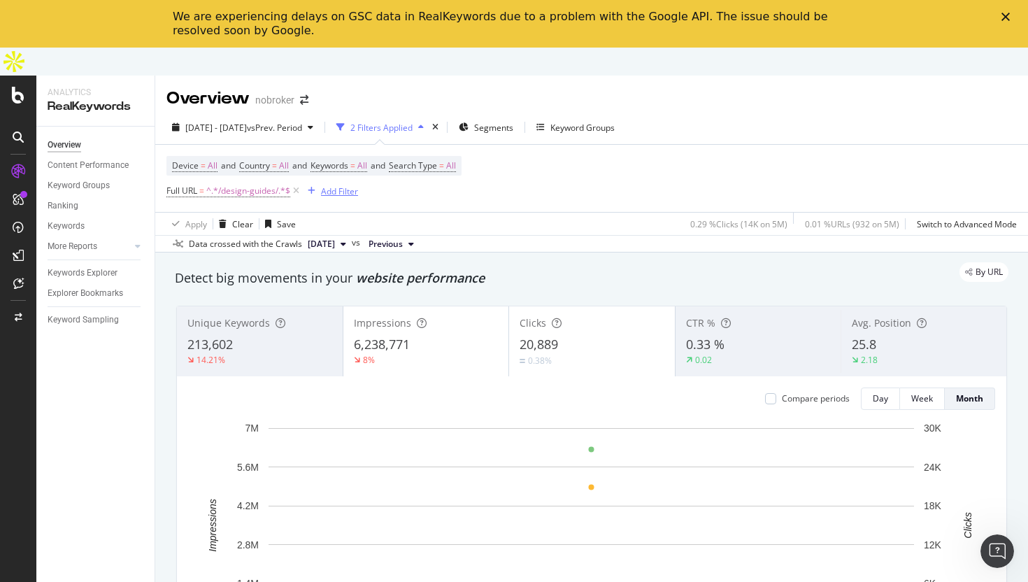
click at [333, 185] on div "Add Filter" at bounding box center [339, 191] width 37 height 12
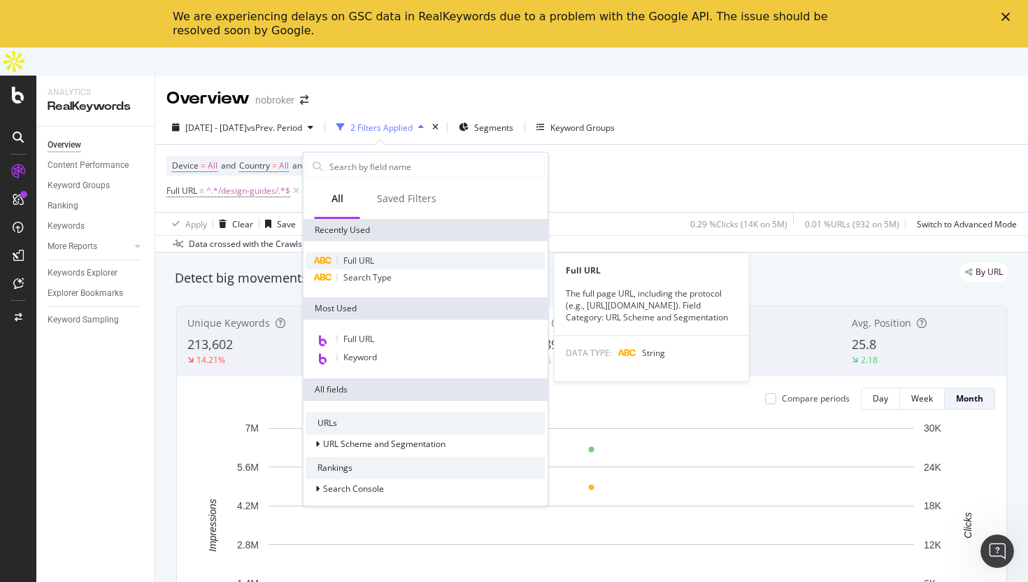
click at [363, 254] on div "Full URL" at bounding box center [425, 261] width 239 height 17
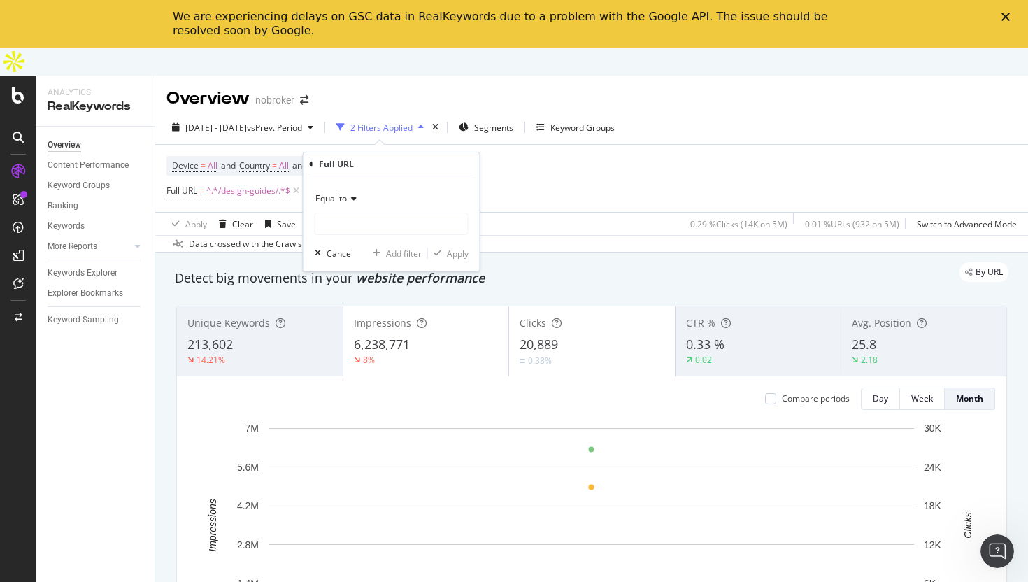
click at [357, 198] on div "Equal to" at bounding box center [392, 198] width 154 height 22
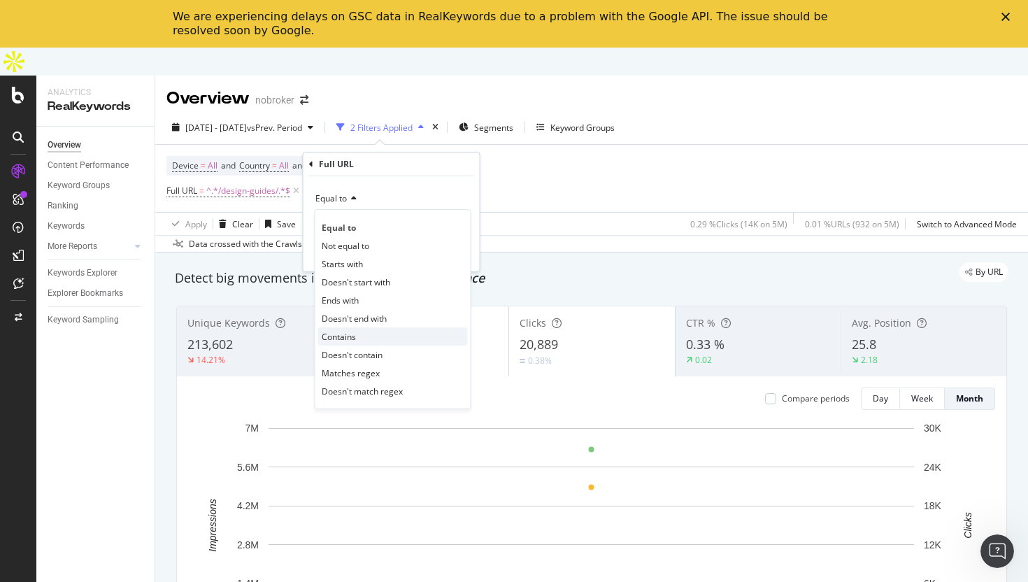
click at [361, 332] on div "Contains" at bounding box center [393, 336] width 150 height 18
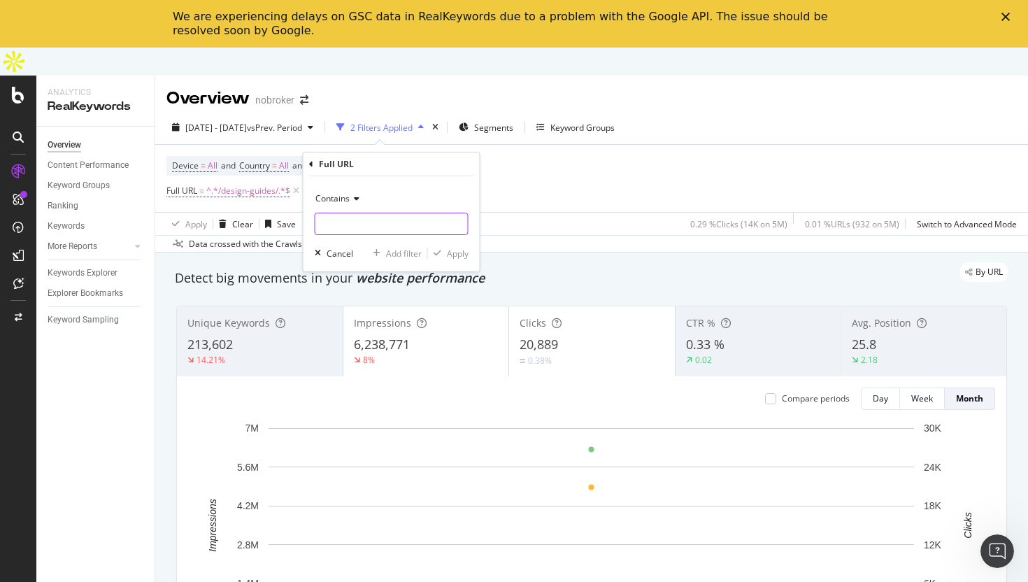
click at [372, 223] on input "text" at bounding box center [391, 224] width 152 height 22
type input "/interiors/"
click at [453, 255] on div "Apply" at bounding box center [458, 254] width 22 height 12
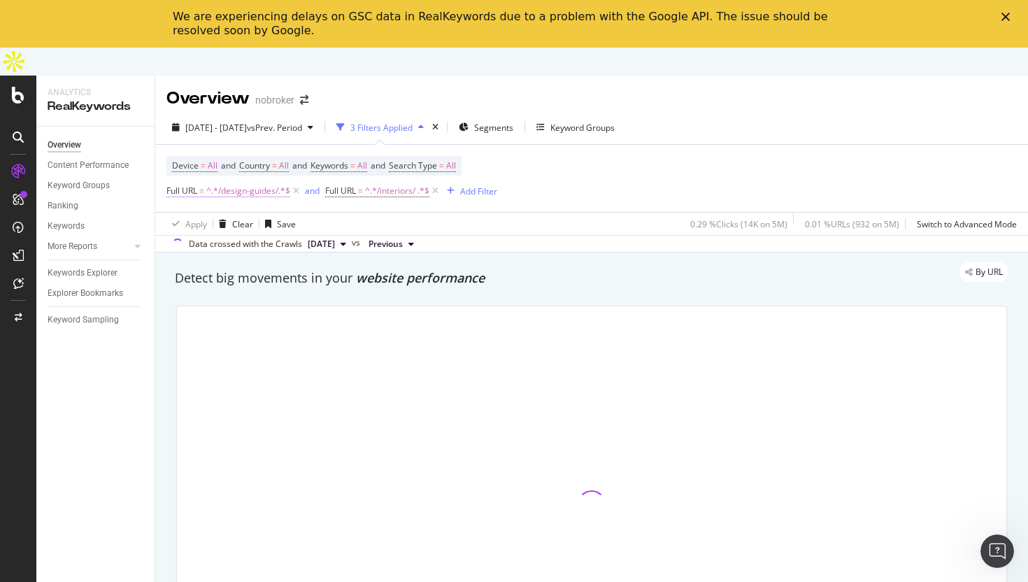
click at [262, 181] on span "^.*/design-guides/.*$" at bounding box center [248, 191] width 84 height 20
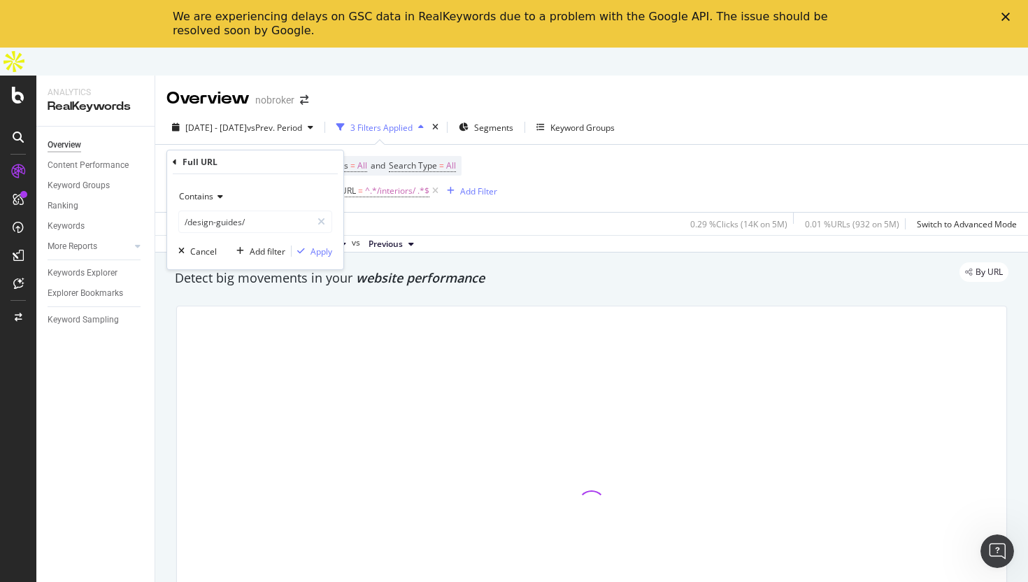
click at [220, 200] on icon at bounding box center [218, 196] width 10 height 8
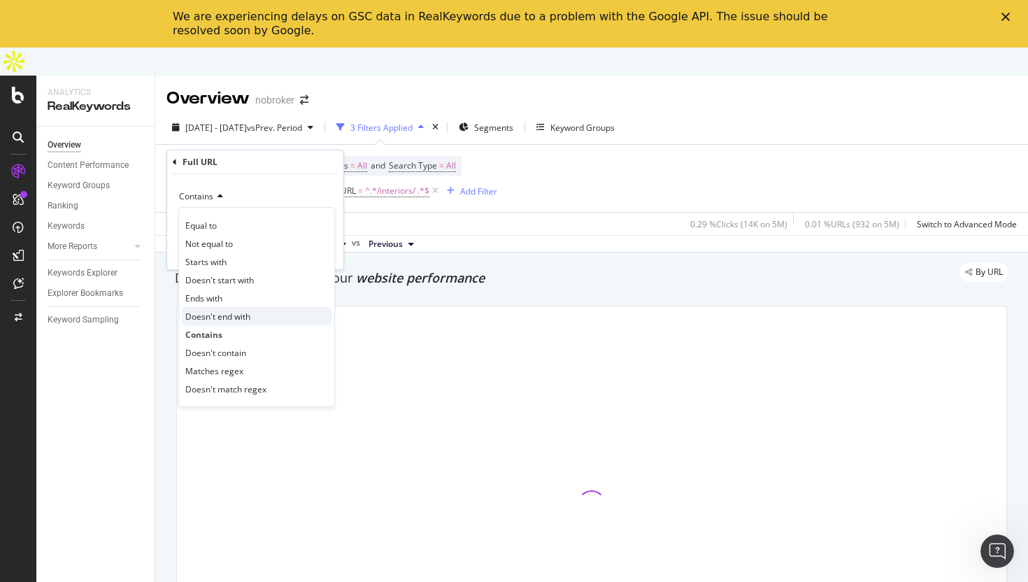
click at [248, 322] on div "Doesn't end with" at bounding box center [257, 316] width 150 height 18
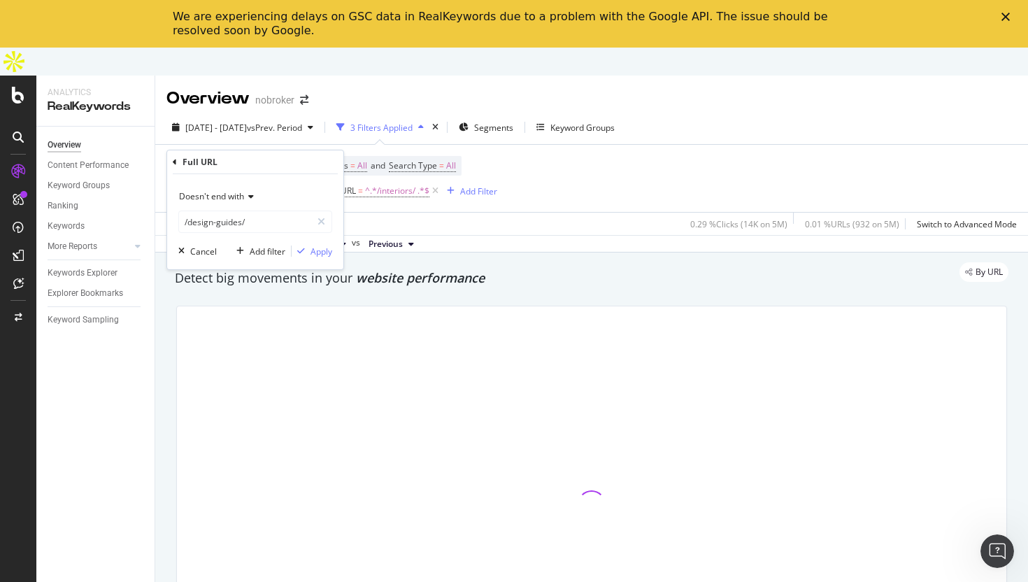
click at [232, 197] on span "Doesn't end with" at bounding box center [211, 196] width 65 height 12
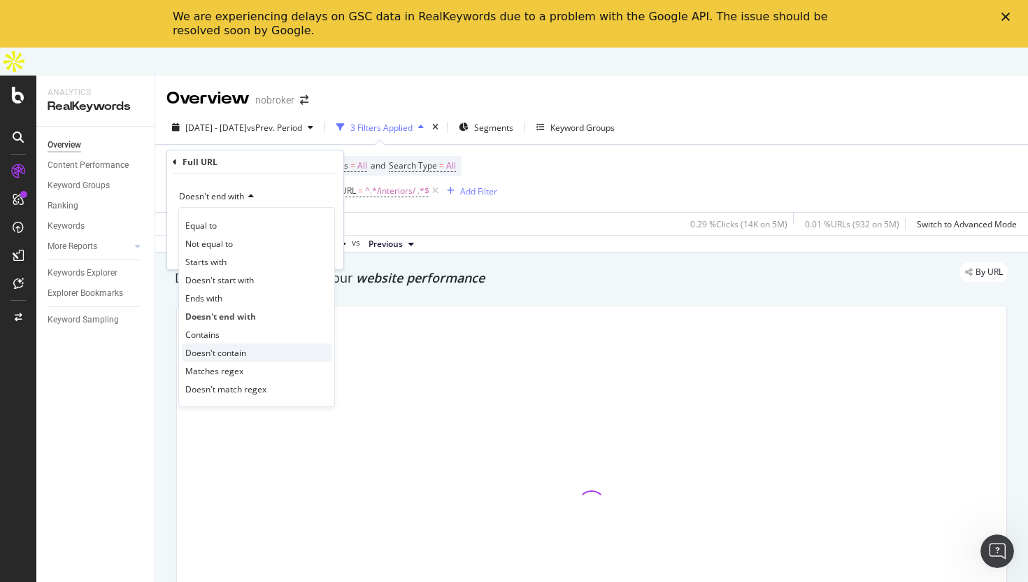
click at [243, 354] on span "Doesn't contain" at bounding box center [215, 353] width 61 height 12
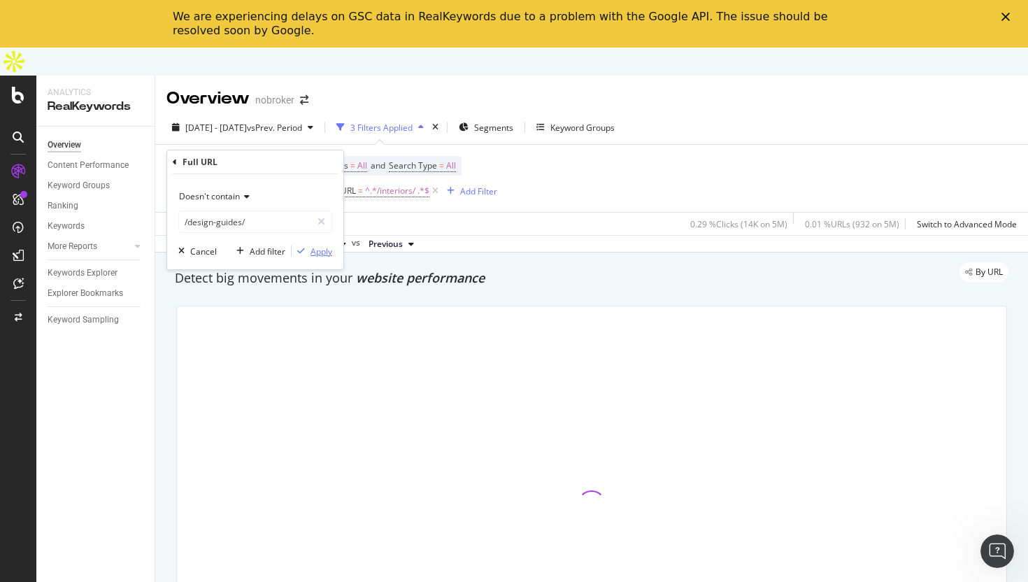
click at [313, 252] on div "Apply" at bounding box center [322, 252] width 22 height 12
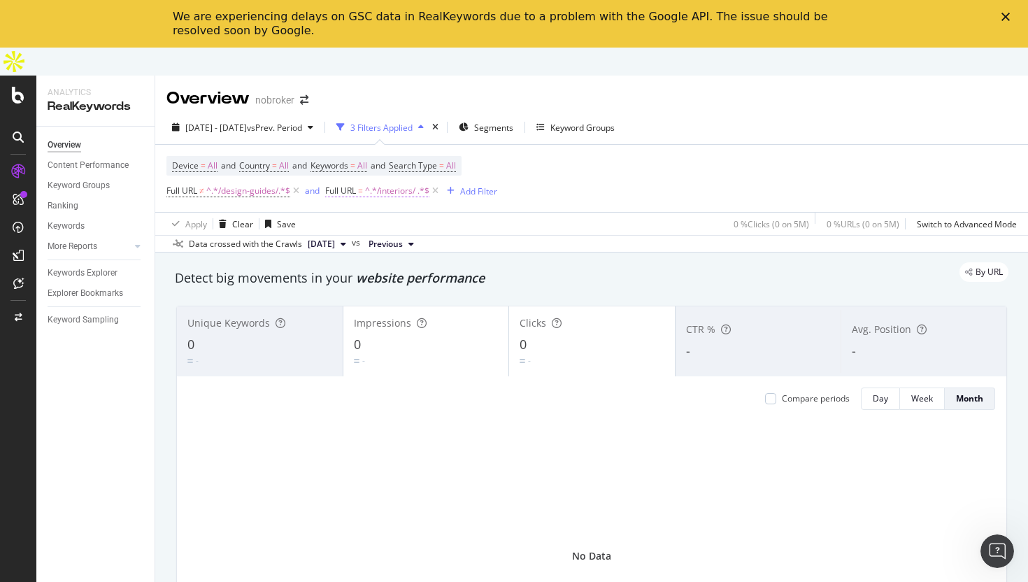
click at [399, 181] on span "^.*/interiors/ .*$" at bounding box center [397, 191] width 64 height 20
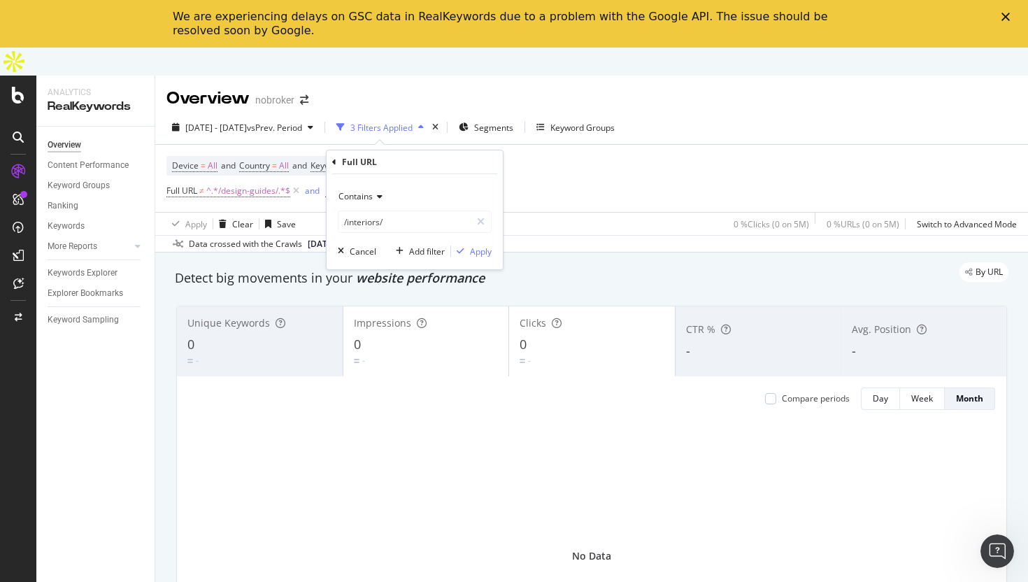
click at [583, 164] on div "Device = All and Country = All and Keywords = All and Search Type = All Full UR…" at bounding box center [591, 178] width 851 height 67
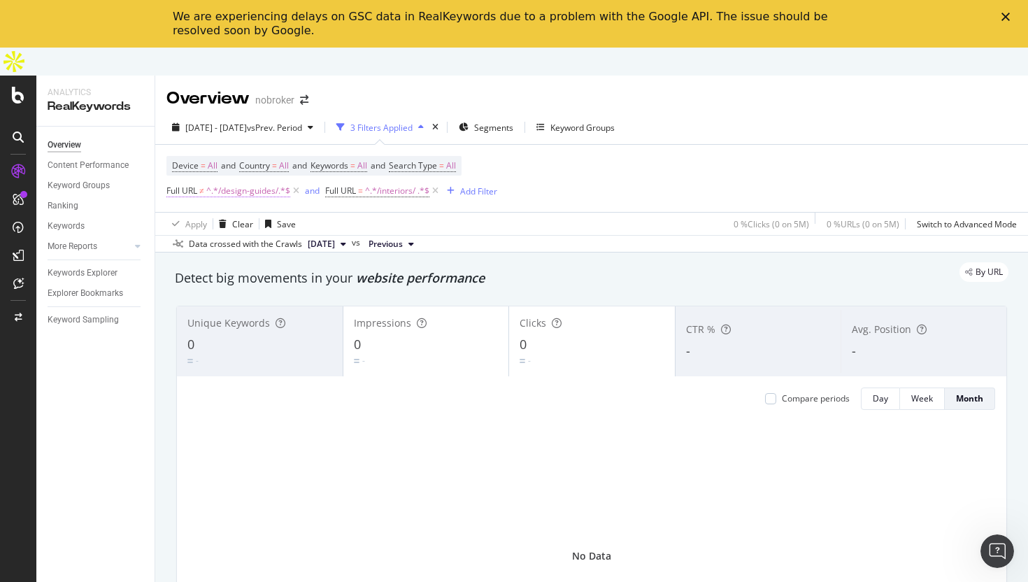
click at [274, 181] on span "^.*/design-guides/.*$" at bounding box center [248, 191] width 84 height 20
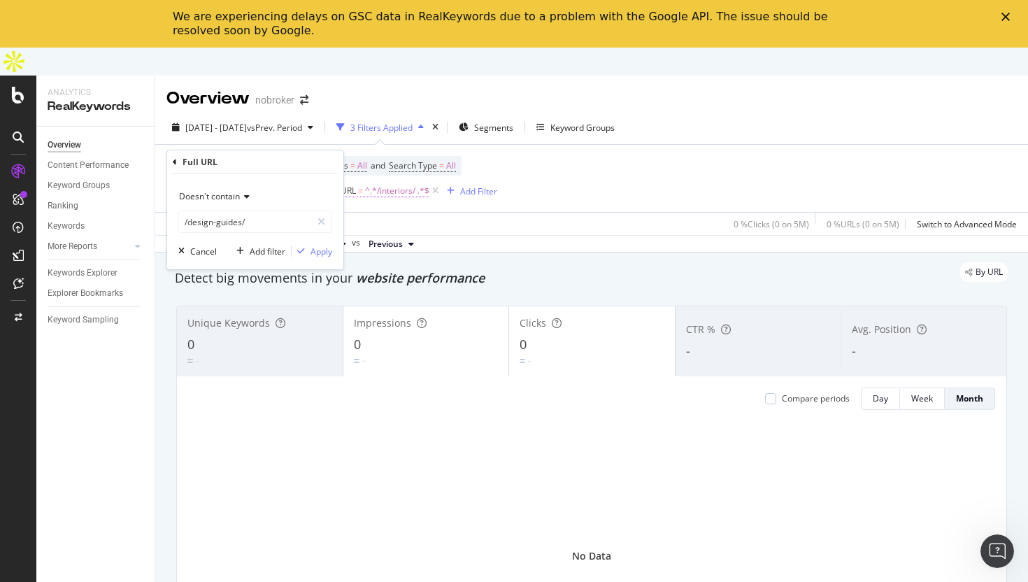
click at [372, 181] on span "^.*/interiors/ .*$" at bounding box center [397, 191] width 64 height 20
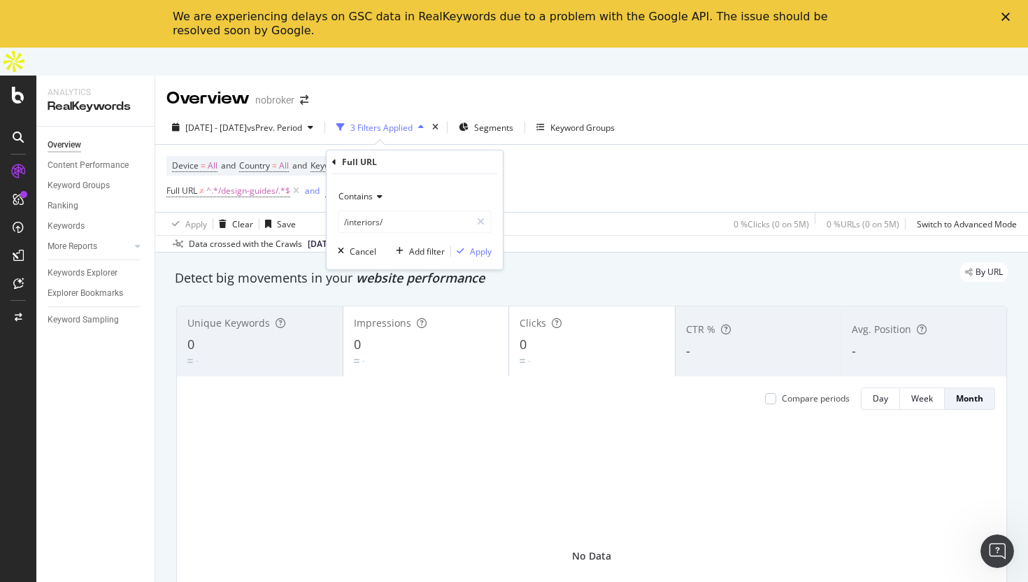
click at [648, 165] on div "Device = All and Country = All and Keywords = All and Search Type = All Full UR…" at bounding box center [591, 178] width 851 height 67
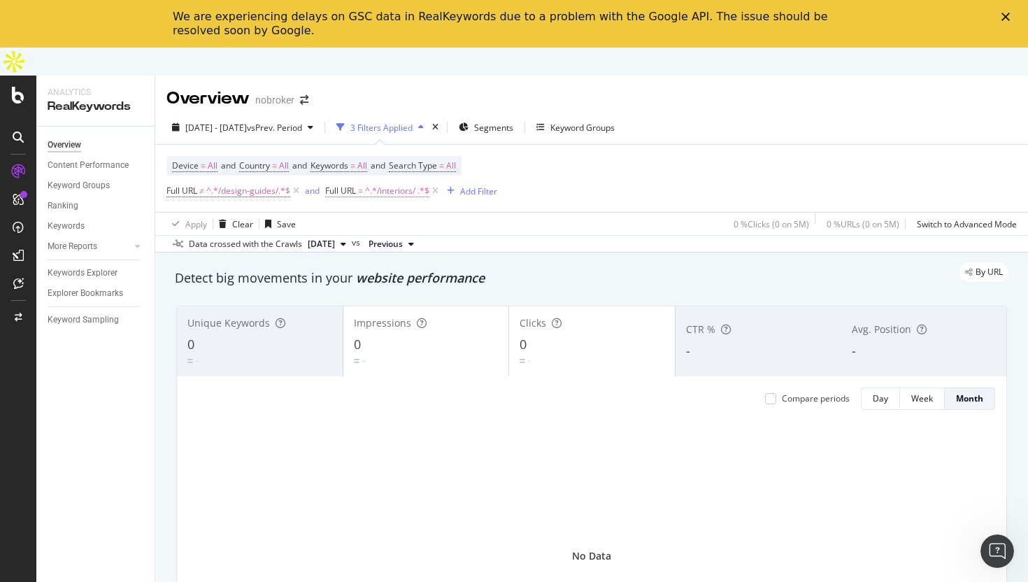
click at [404, 181] on span "^.*/interiors/ .*$" at bounding box center [397, 191] width 64 height 20
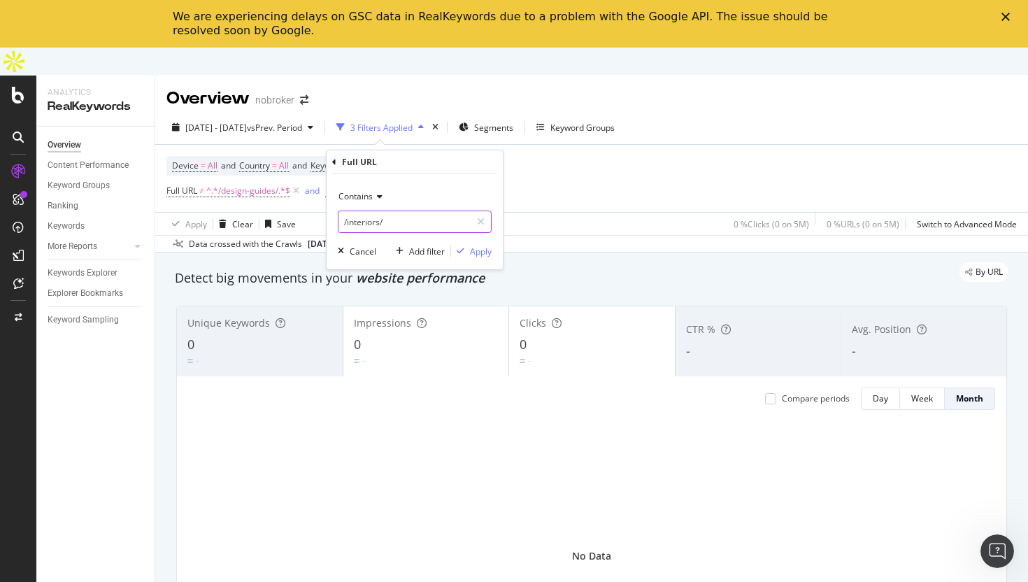
click at [396, 219] on input "/interiors/" at bounding box center [405, 222] width 132 height 22
paste input "interiors"
type input "/interiors/"
click at [492, 248] on div "Contains /interiors/ Cancel Add filter Apply" at bounding box center [415, 221] width 176 height 95
click at [474, 255] on div "Apply" at bounding box center [481, 252] width 22 height 12
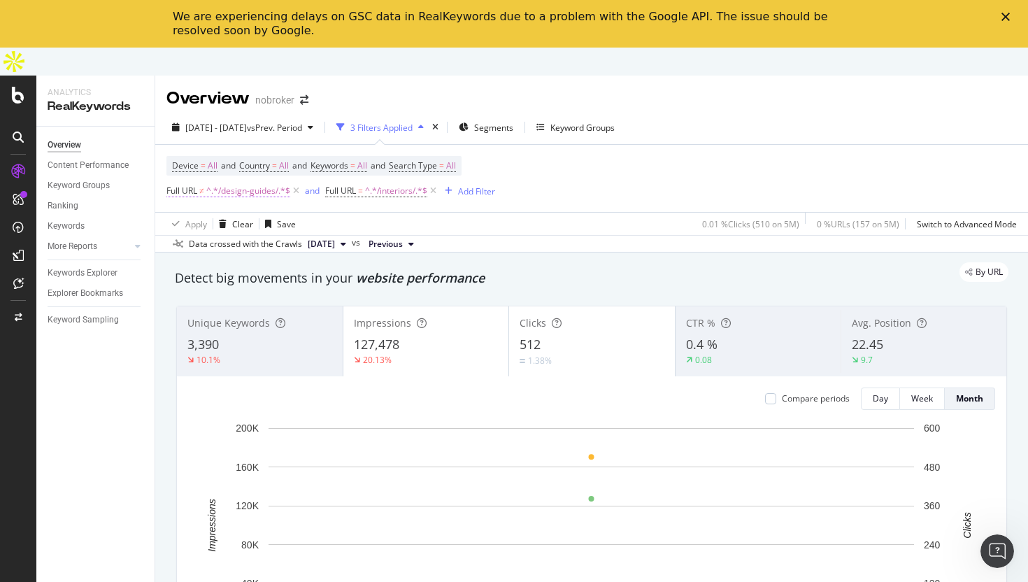
click at [256, 181] on span "^.*/design-guides/.*$" at bounding box center [248, 191] width 84 height 20
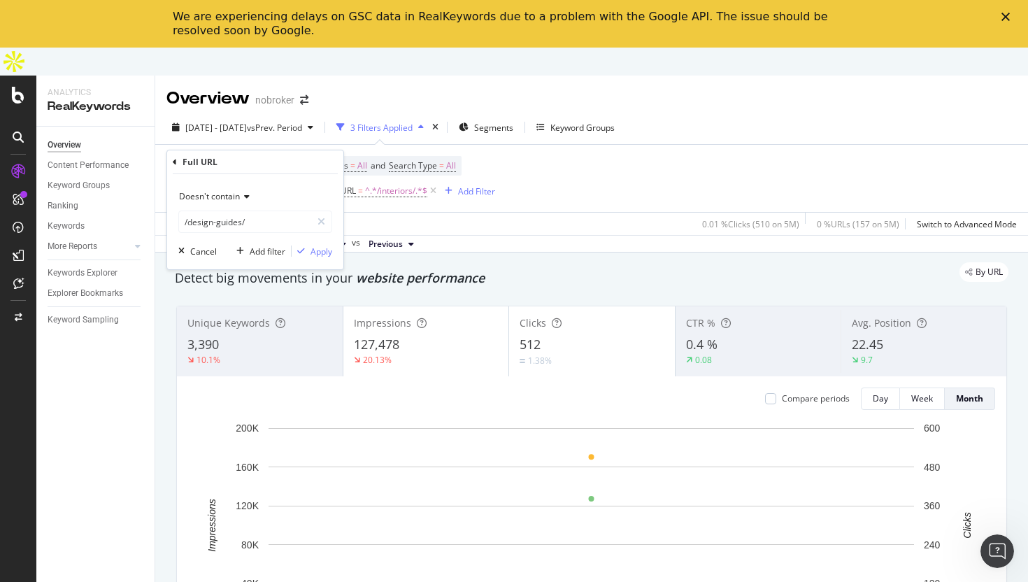
click at [239, 195] on span "Doesn't contain" at bounding box center [209, 196] width 61 height 12
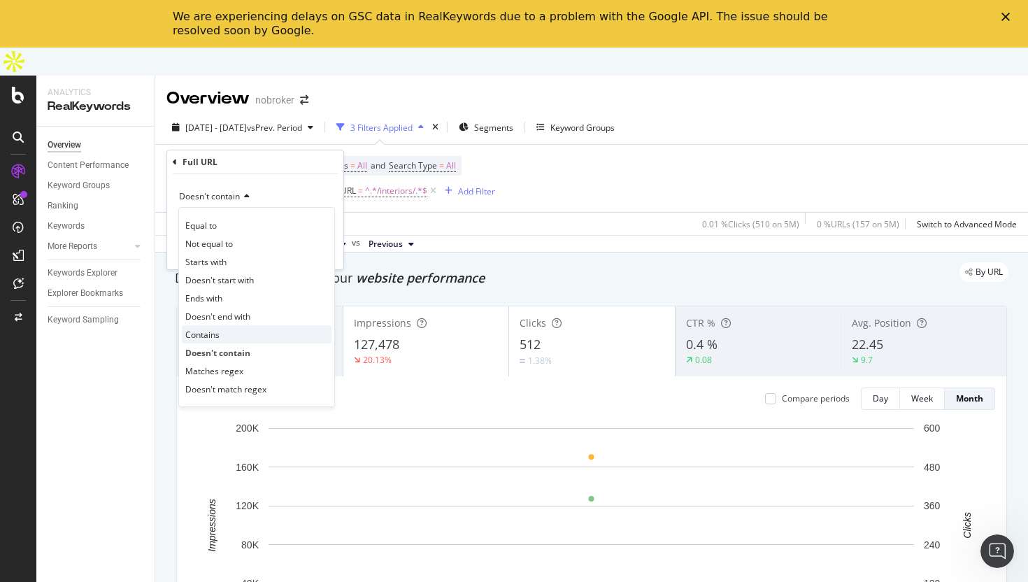
click at [233, 338] on div "Contains" at bounding box center [257, 334] width 150 height 18
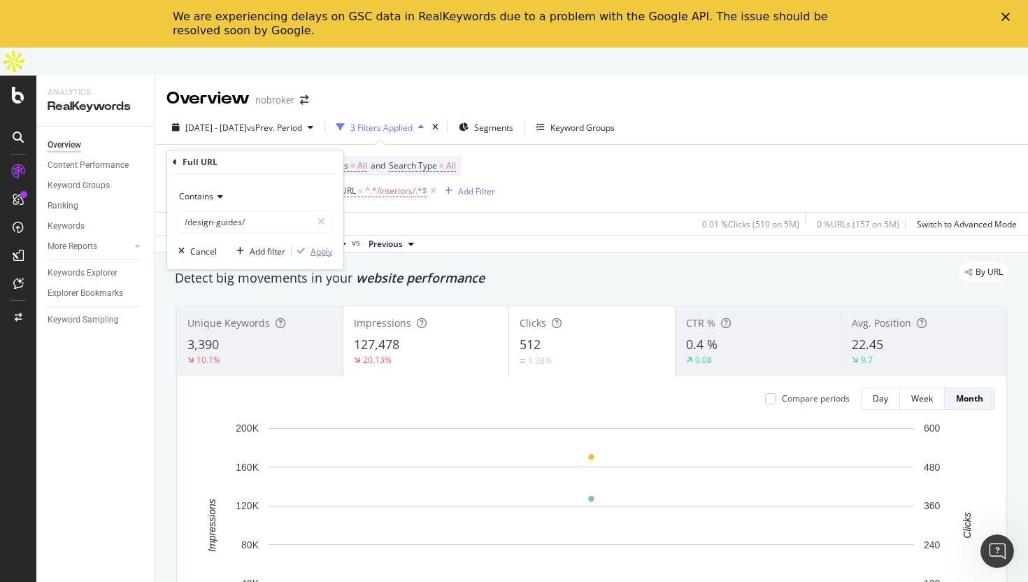
click at [321, 252] on div "Apply" at bounding box center [322, 252] width 22 height 12
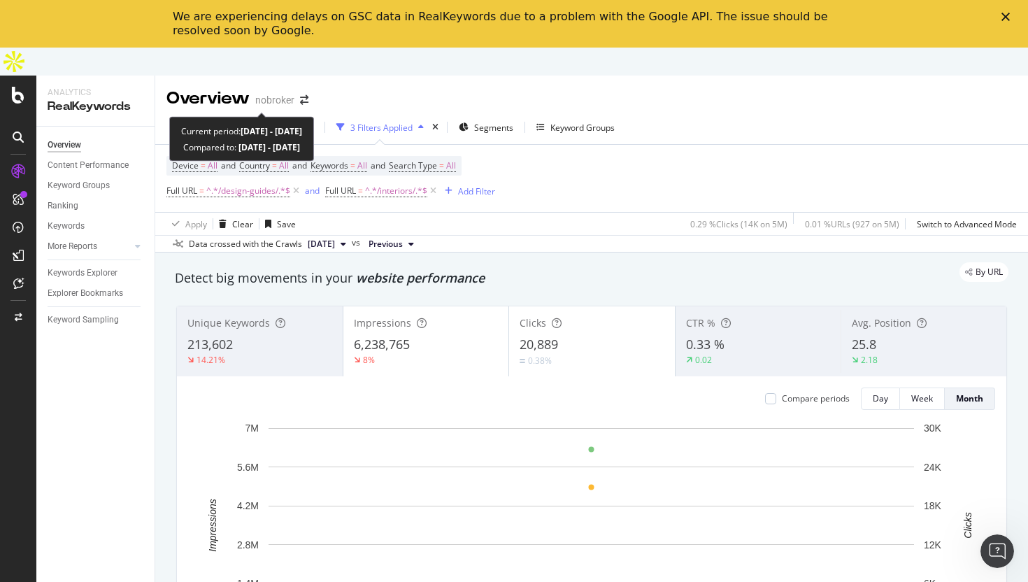
click at [281, 117] on div "[DATE] - [DATE] vs Prev. Period" at bounding box center [242, 127] width 152 height 21
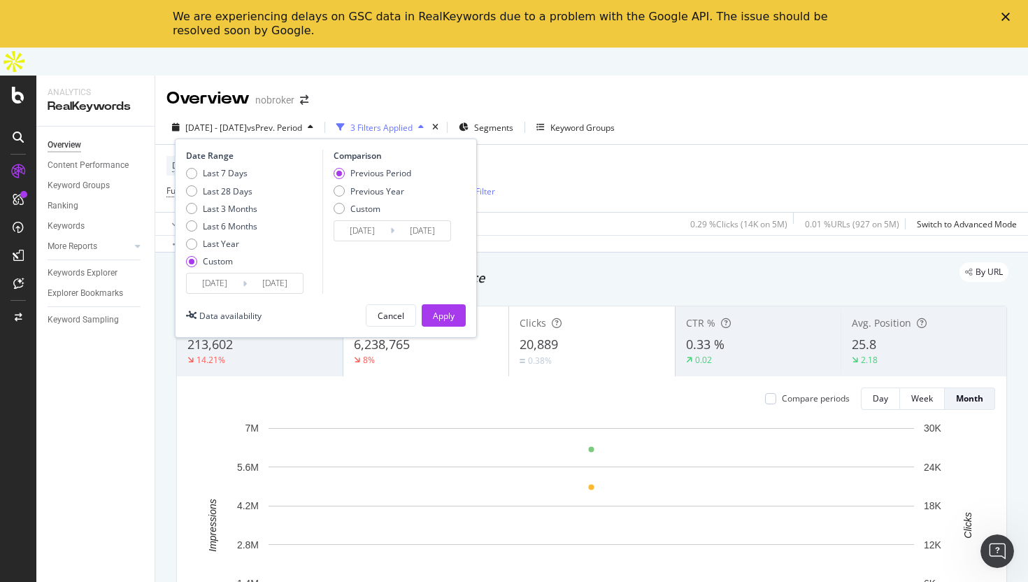
click at [211, 274] on input "[DATE]" at bounding box center [215, 284] width 56 height 20
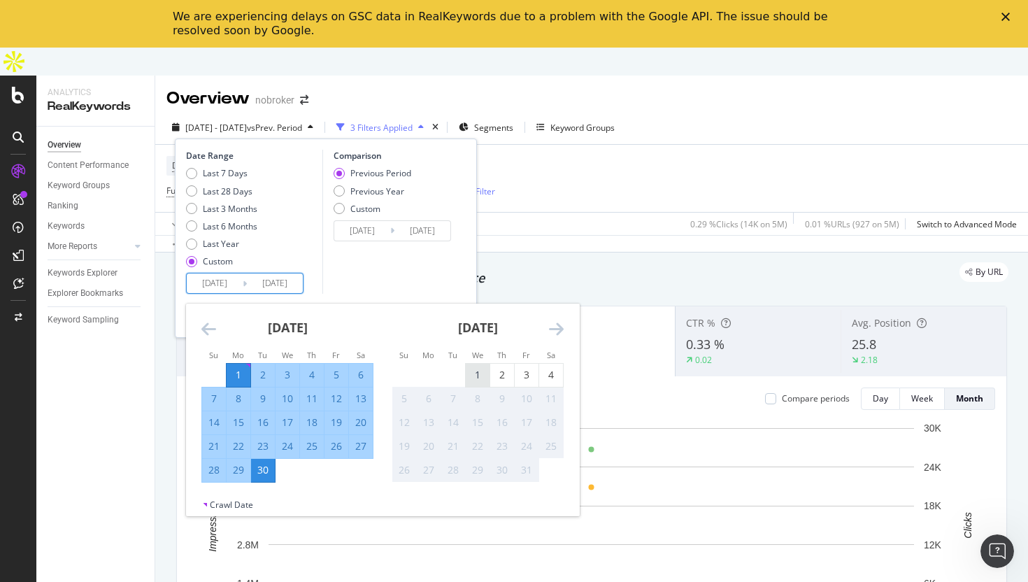
click at [472, 368] on div "1" at bounding box center [478, 375] width 24 height 14
type input "[DATE]"
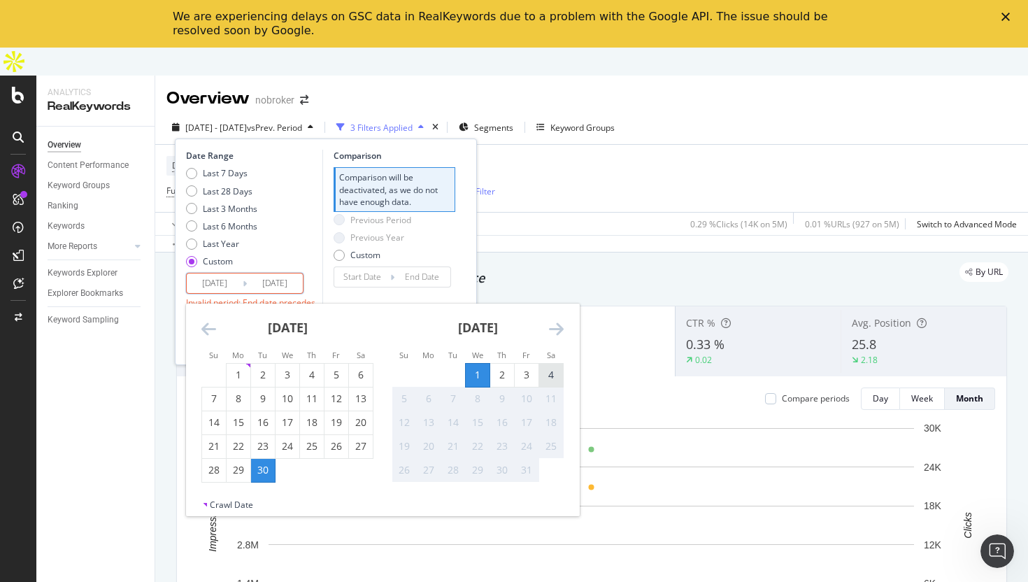
click at [555, 368] on div "4" at bounding box center [551, 375] width 24 height 14
type input "[DATE]"
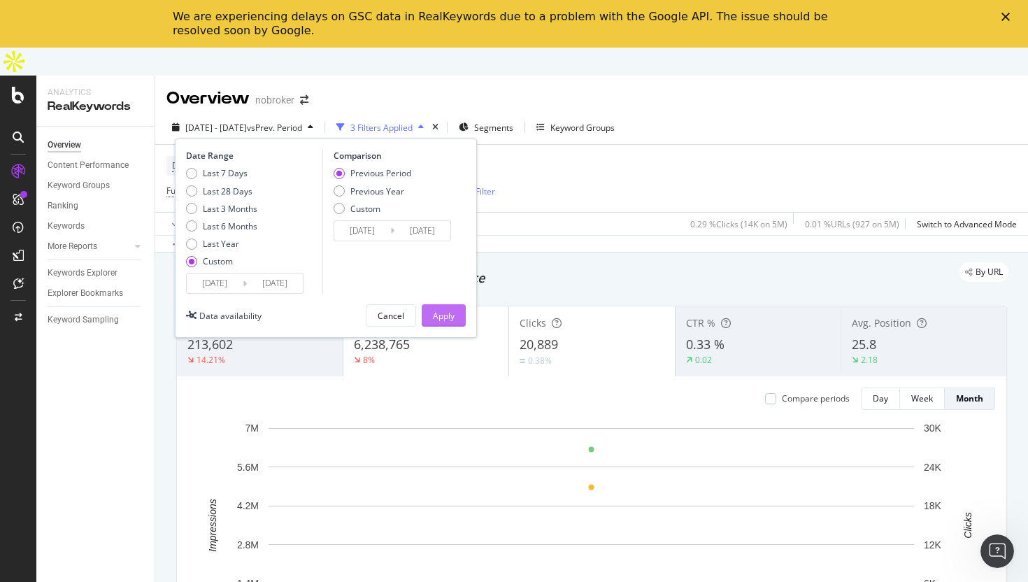
click at [449, 310] on div "Apply" at bounding box center [444, 316] width 22 height 12
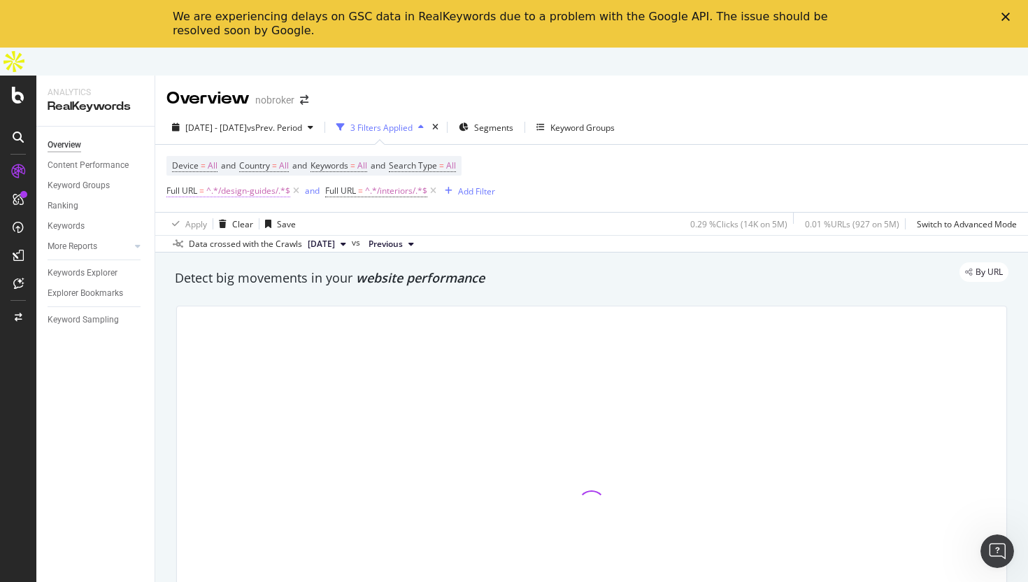
click at [239, 181] on span "^.*/design-guides/.*$" at bounding box center [248, 191] width 84 height 20
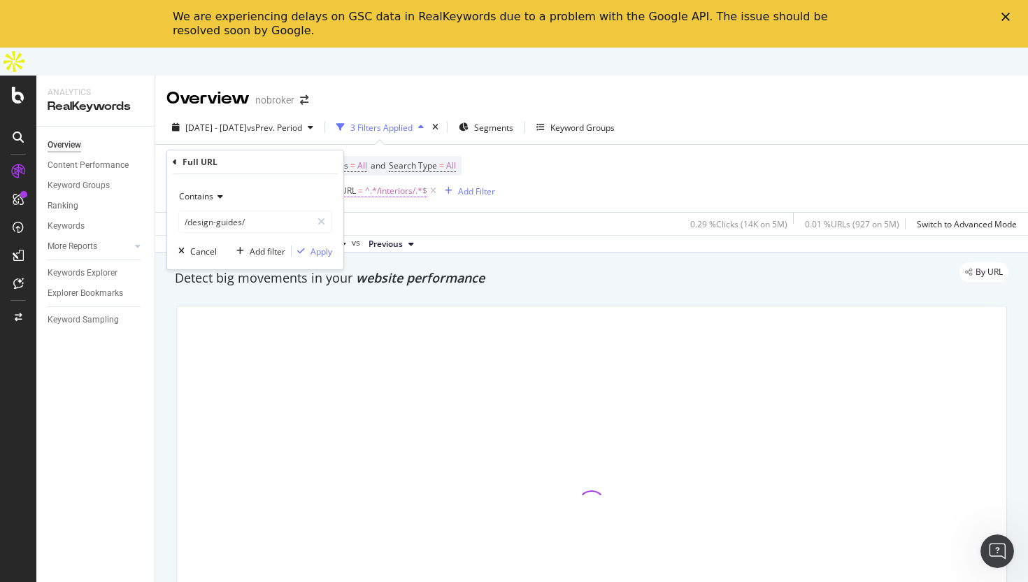
click at [383, 181] on span "^.*/interiors/.*$" at bounding box center [396, 191] width 62 height 20
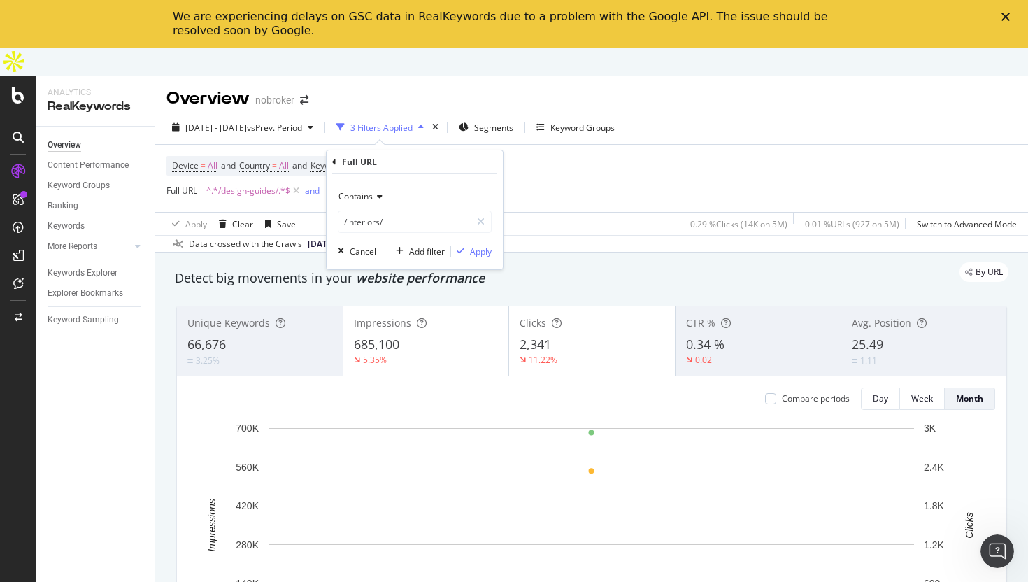
click at [610, 175] on div "Device = All and Country = All and Keywords = All and Search Type = All Full UR…" at bounding box center [591, 178] width 851 height 67
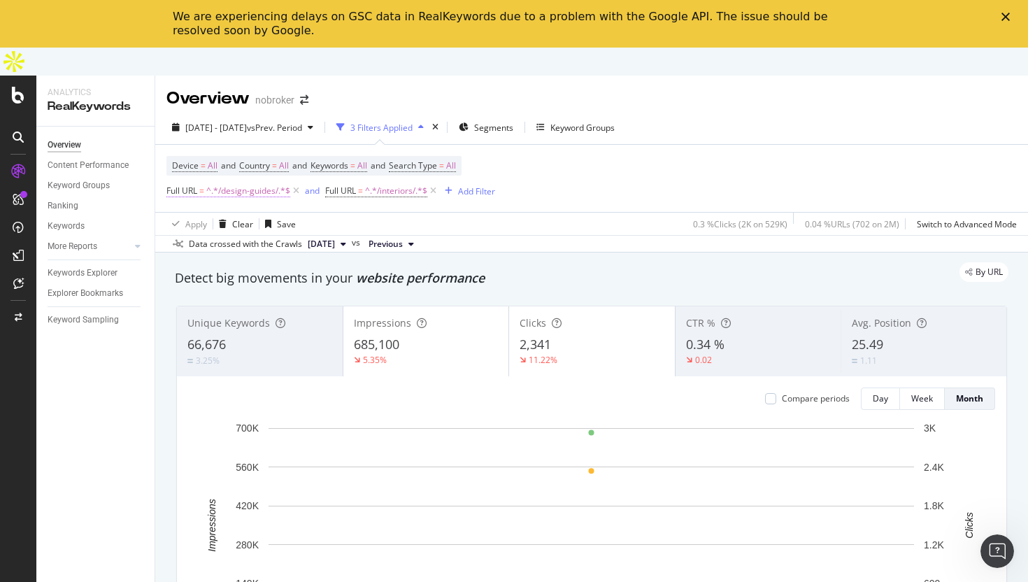
click at [254, 181] on span "^.*/design-guides/.*$" at bounding box center [248, 191] width 84 height 20
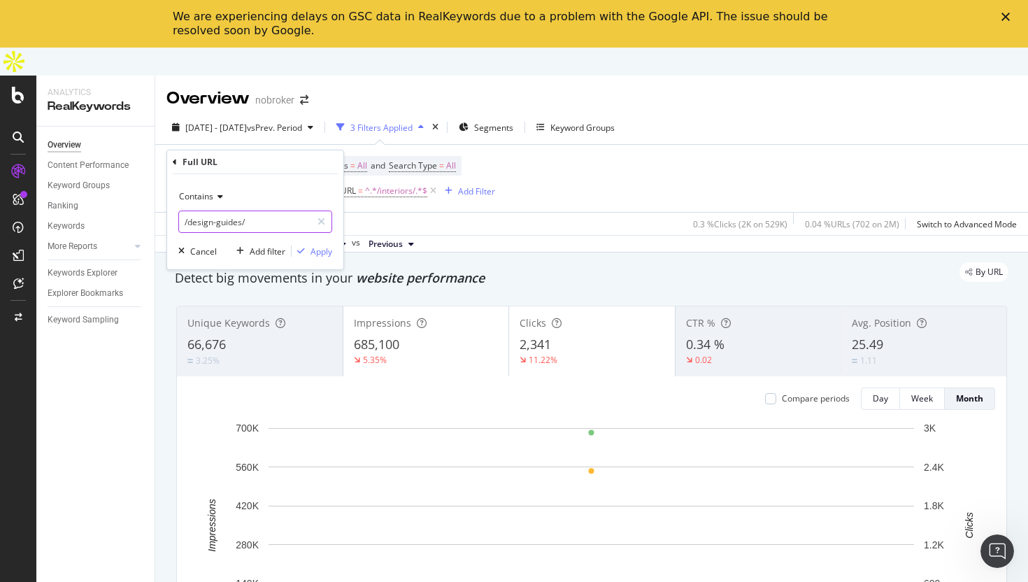
click at [234, 225] on input "/design-guides/" at bounding box center [245, 222] width 132 height 22
type input "/home-loan/"
click at [320, 254] on div "Apply" at bounding box center [322, 252] width 22 height 12
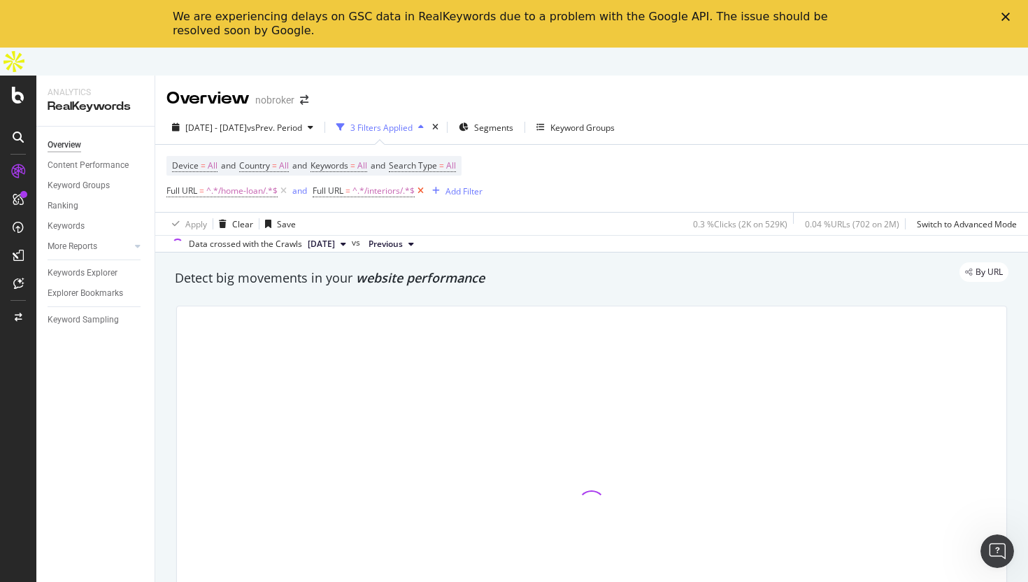
click at [425, 184] on icon at bounding box center [421, 191] width 12 height 14
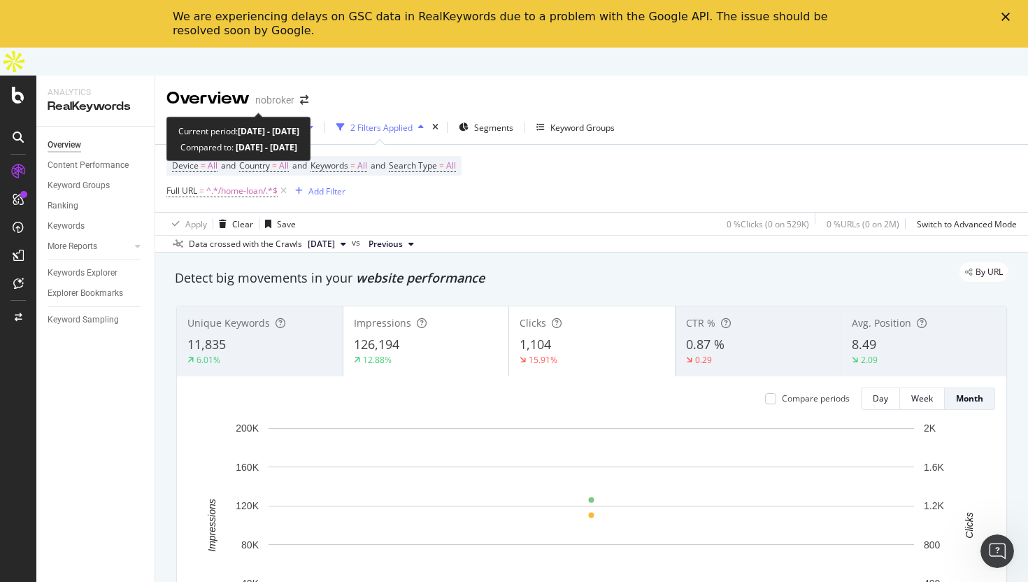
click at [247, 122] on span "[DATE] - [DATE]" at bounding box center [216, 128] width 62 height 12
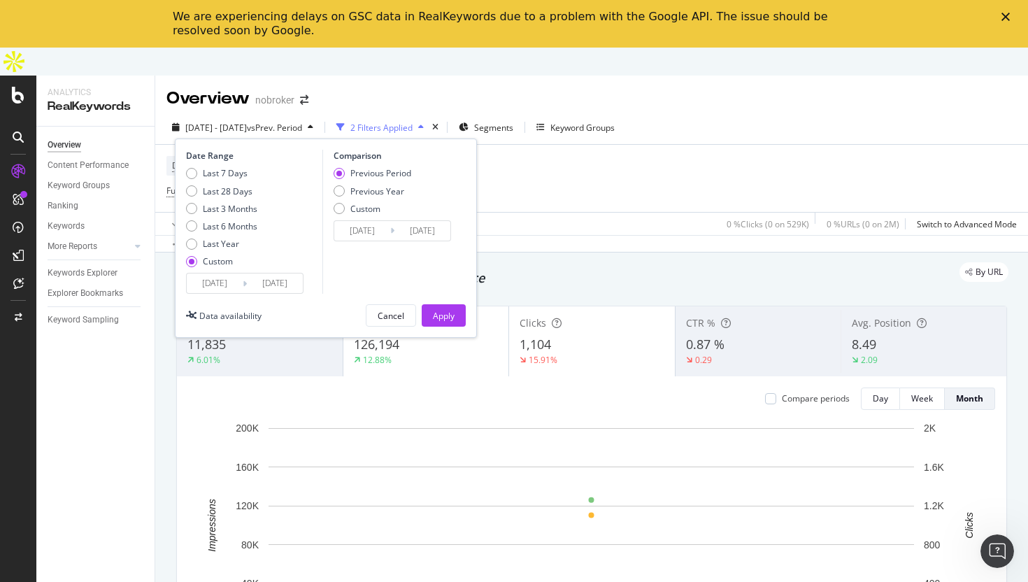
click at [202, 274] on input "[DATE]" at bounding box center [215, 284] width 56 height 20
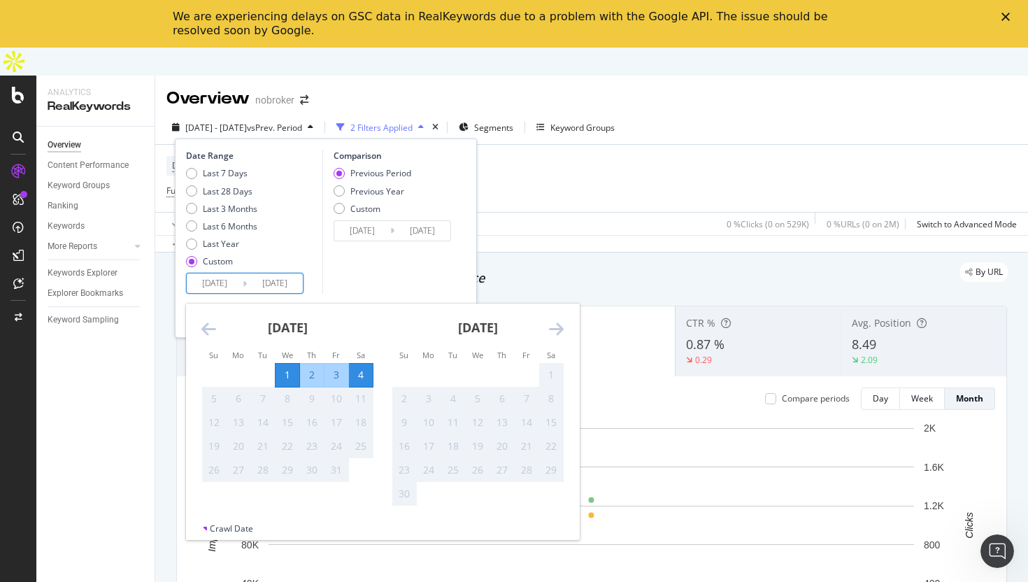
click at [206, 310] on div "[DATE]" at bounding box center [287, 333] width 172 height 59
click at [209, 320] on icon "Move backward to switch to the previous month." at bounding box center [208, 328] width 15 height 17
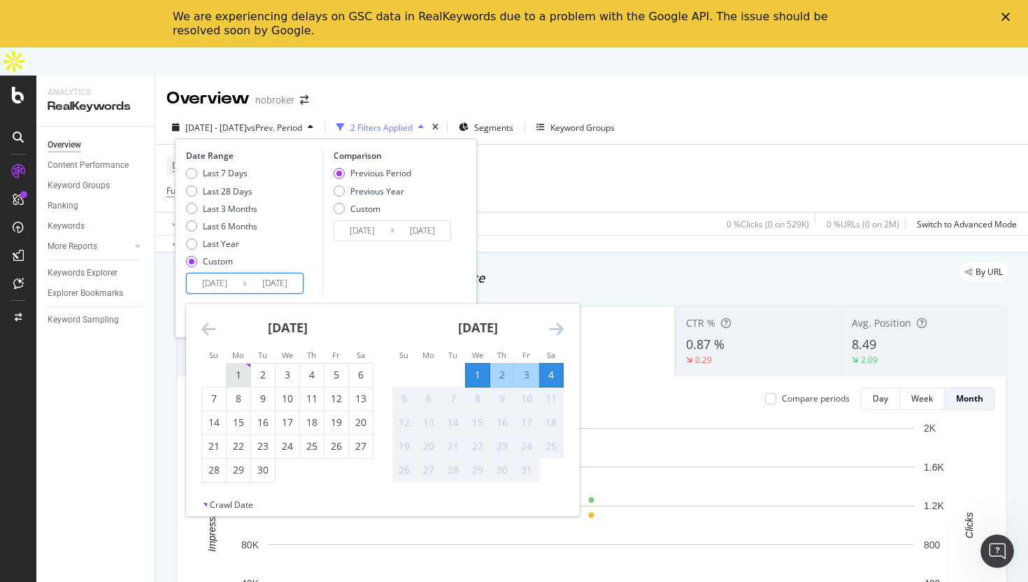
click at [239, 368] on div "1" at bounding box center [239, 375] width 24 height 14
type input "[DATE]"
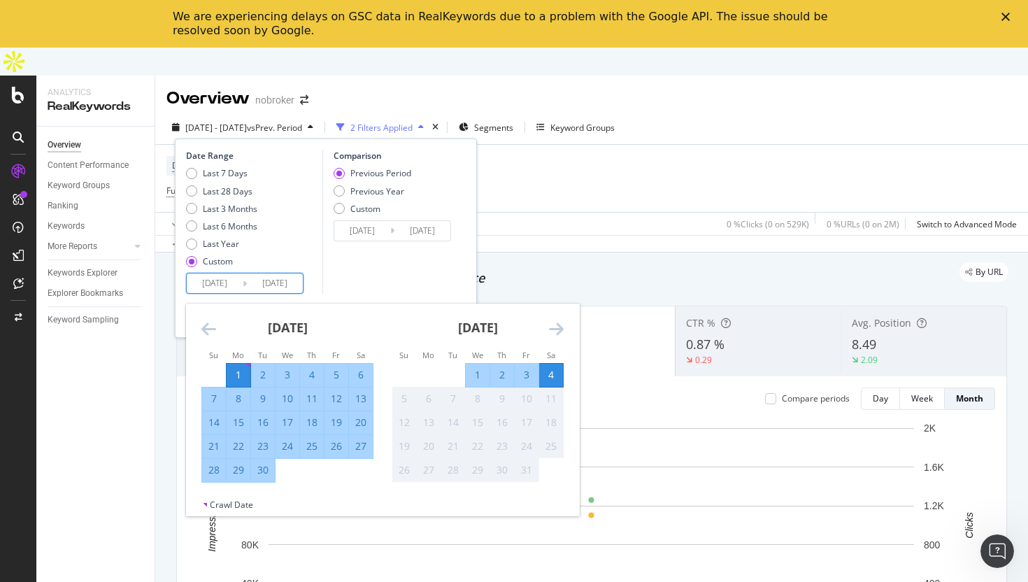
click at [268, 463] on div "30" at bounding box center [263, 470] width 24 height 14
type input "[DATE]"
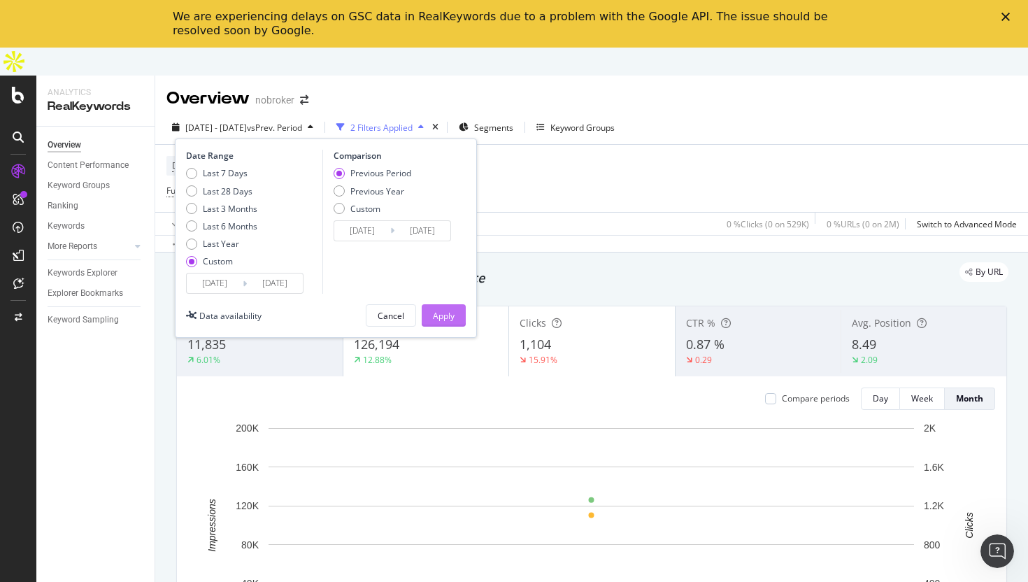
click at [444, 310] on div "Apply" at bounding box center [444, 316] width 22 height 12
